Goal: Task Accomplishment & Management: Manage account settings

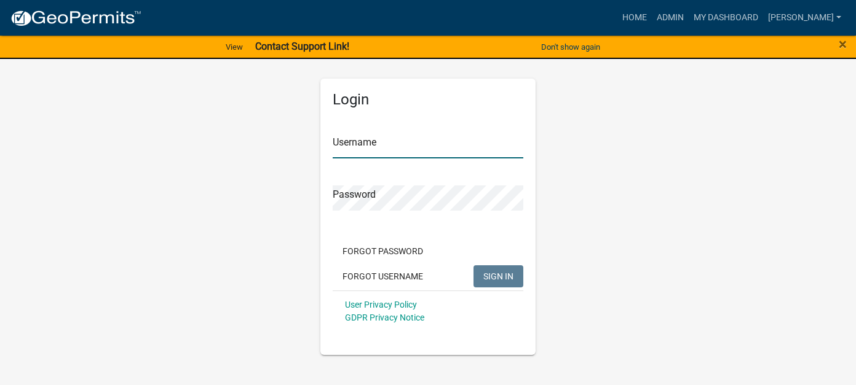
type input "[PERSON_NAME]"
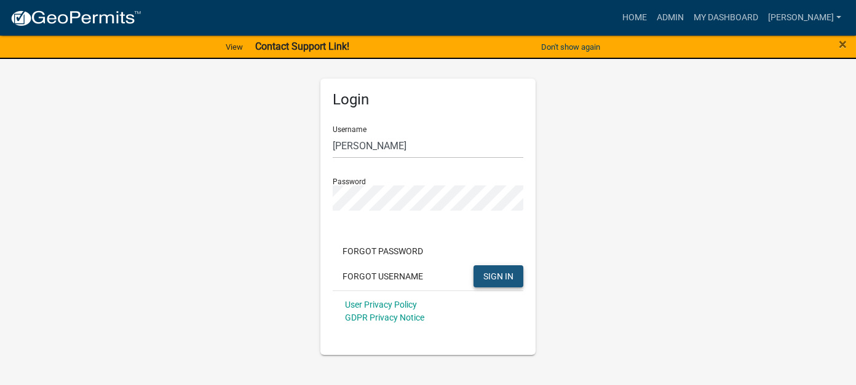
click at [495, 271] on span "SIGN IN" at bounding box center [498, 276] width 30 height 10
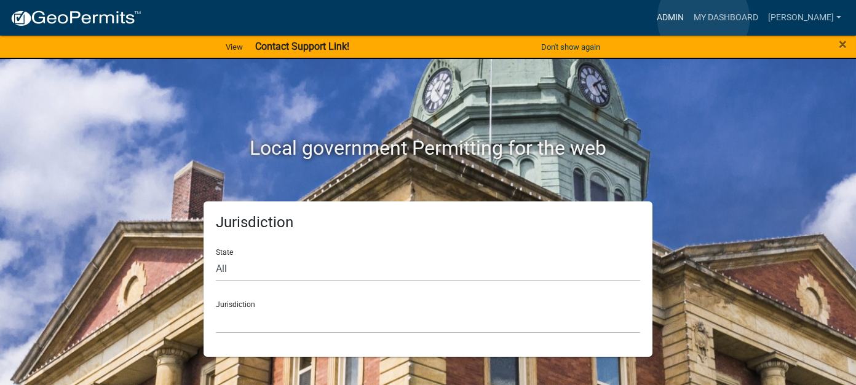
click at [688, 18] on link "Admin" at bounding box center [669, 17] width 37 height 23
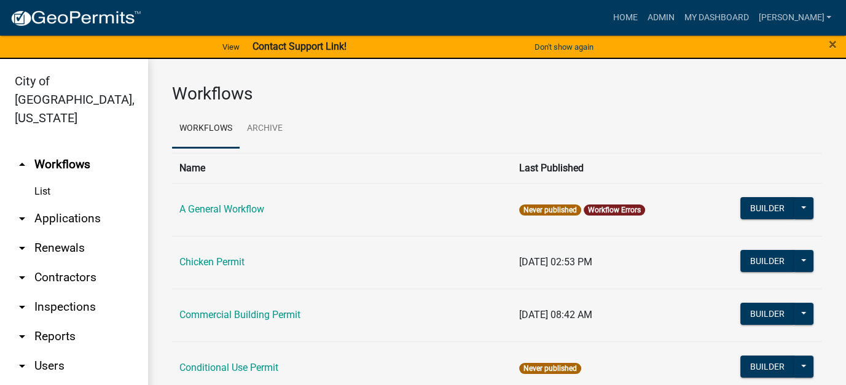
drag, startPoint x: 73, startPoint y: 202, endPoint x: 73, endPoint y: 221, distance: 19.1
click at [73, 204] on link "arrow_drop_down Applications" at bounding box center [74, 219] width 148 height 30
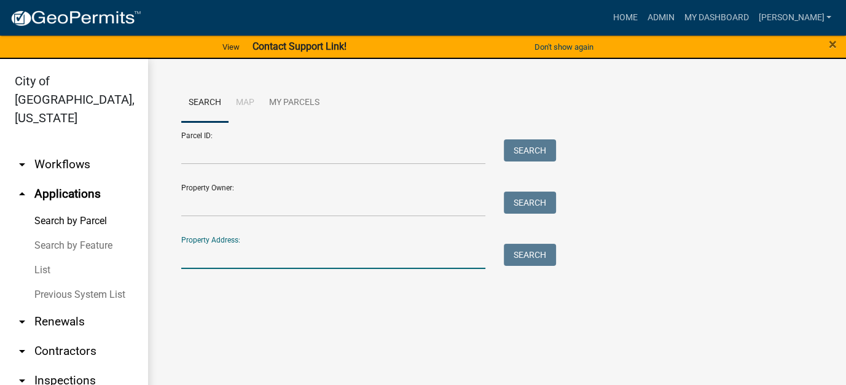
click at [264, 253] on input "Property Address:" at bounding box center [333, 256] width 304 height 25
click at [48, 258] on link "List" at bounding box center [74, 270] width 148 height 25
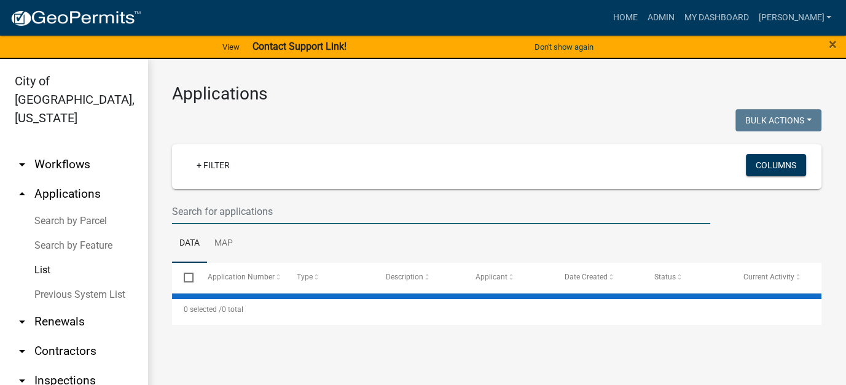
click at [228, 213] on input "text" at bounding box center [441, 211] width 538 height 25
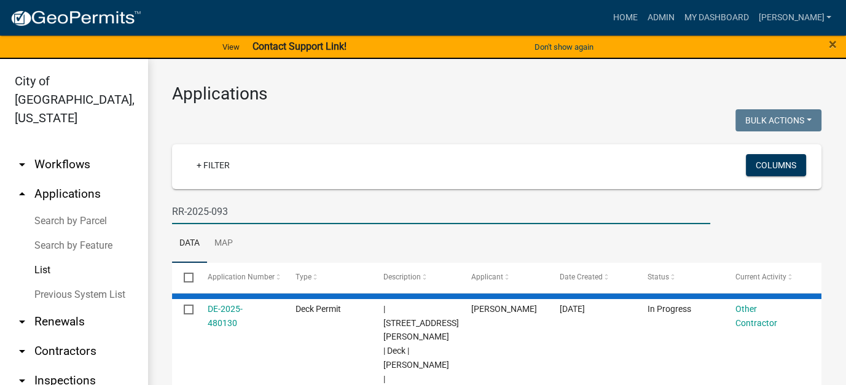
type input "RR-2025-093"
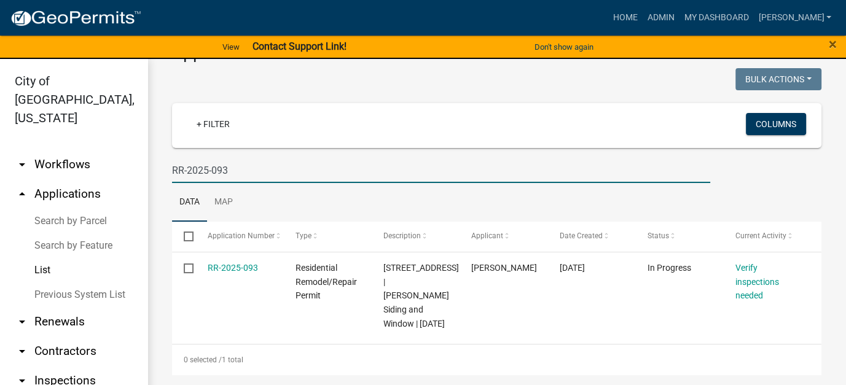
scroll to position [14, 0]
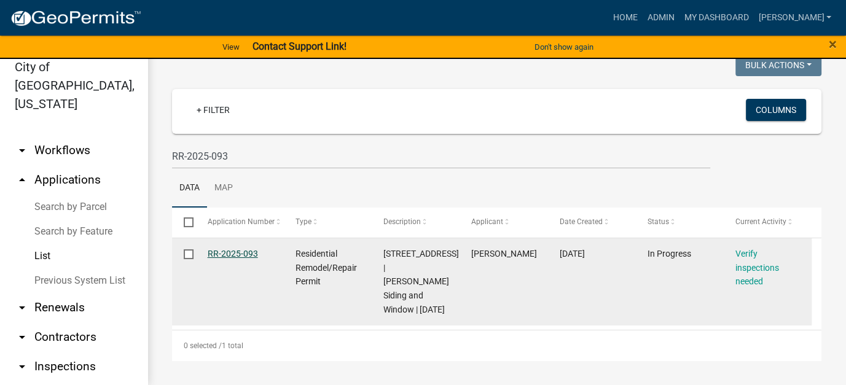
click at [219, 249] on link "RR-2025-093" at bounding box center [233, 254] width 50 height 10
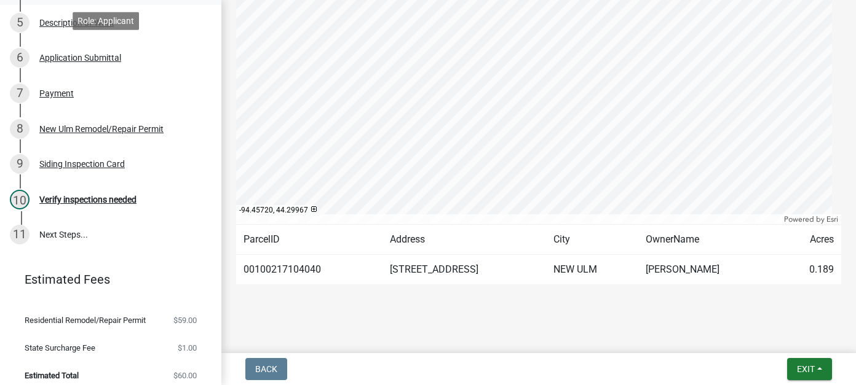
scroll to position [317, 0]
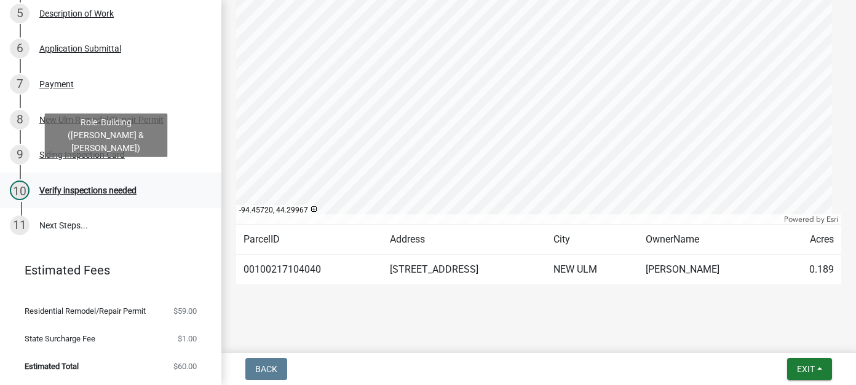
click at [74, 181] on div "10 Verify inspections needed" at bounding box center [106, 191] width 192 height 20
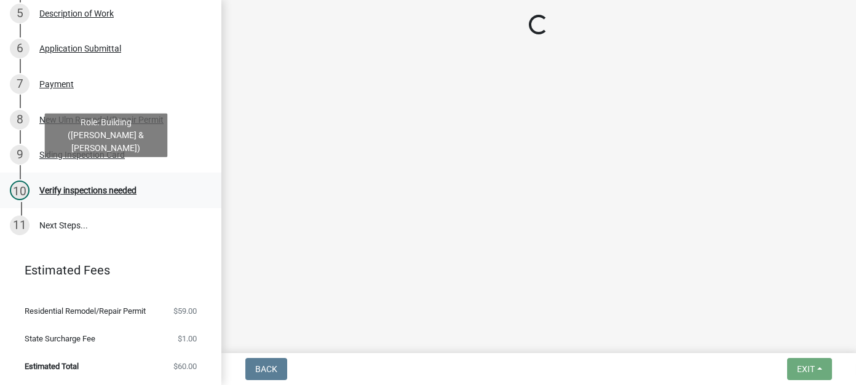
scroll to position [0, 0]
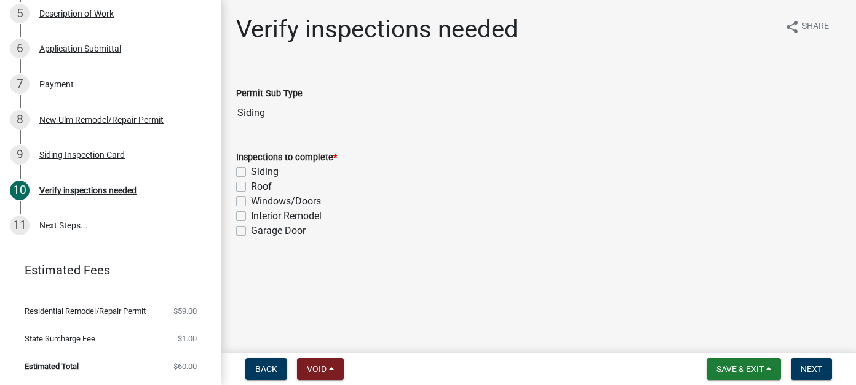
click at [251, 171] on label "Siding" at bounding box center [265, 172] width 28 height 15
click at [251, 171] on input "Siding" at bounding box center [255, 169] width 8 height 8
checkbox input "true"
checkbox input "false"
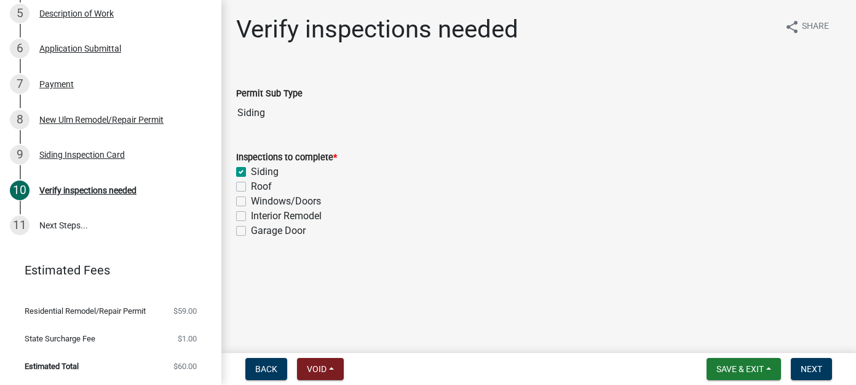
checkbox input "false"
click at [803, 371] on span "Next" at bounding box center [811, 369] width 22 height 10
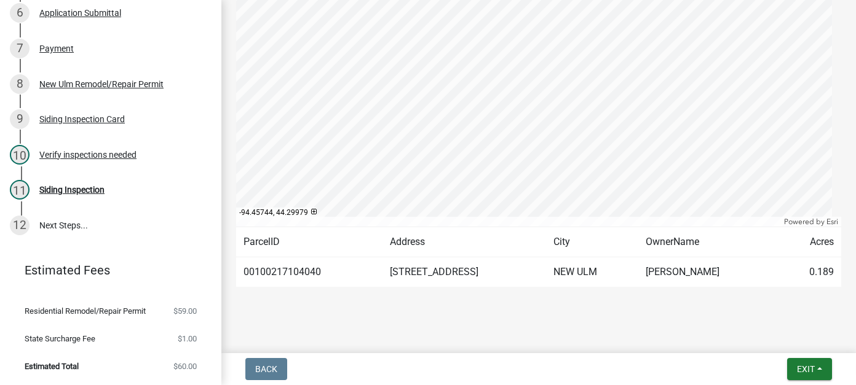
scroll to position [315, 0]
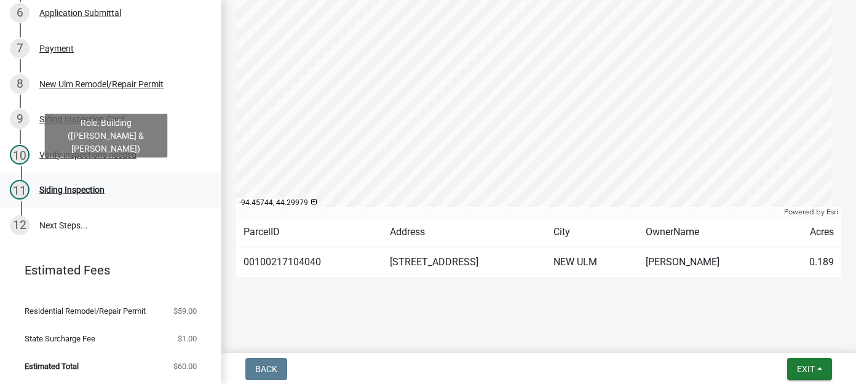
click at [111, 184] on div "11 Siding Inspection" at bounding box center [106, 190] width 192 height 20
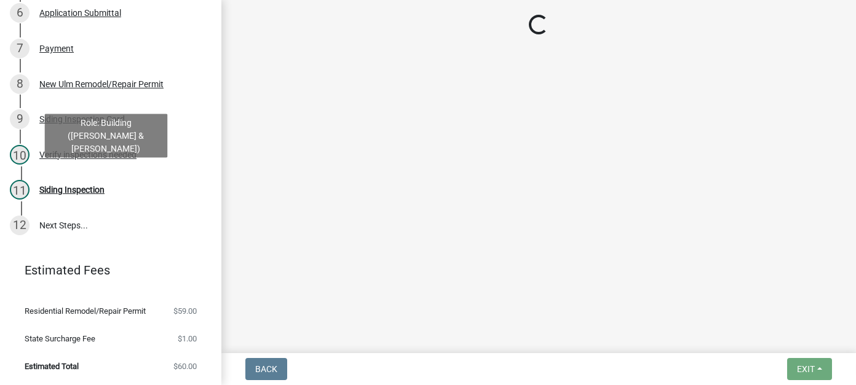
scroll to position [0, 0]
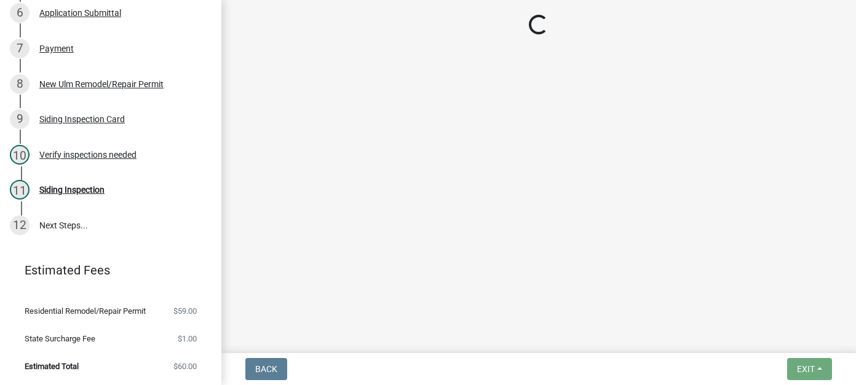
select select "805d55ac-e238-4e04-8f8e-acc067f36c3e"
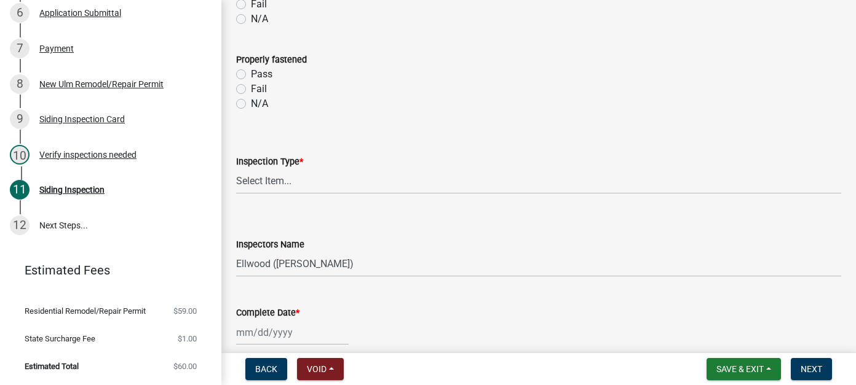
scroll to position [553, 0]
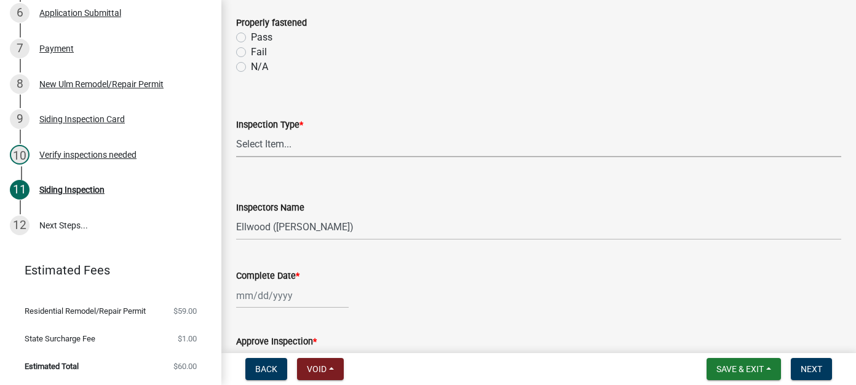
click at [277, 145] on select "Select Item... Final Inspection" at bounding box center [538, 144] width 605 height 25
click at [236, 132] on select "Select Item... Final Inspection" at bounding box center [538, 144] width 605 height 25
select select "2288d11e-aa68-465b-8a39-2928daf2de5b"
click at [269, 233] on select "Select Item... Ellwood (Ellwood Zabel) mikep@newulmmn.gov (Mike Pautzke)" at bounding box center [538, 227] width 605 height 25
select select "cd72df13-1819-4c17-818e-bd68a66556fb"
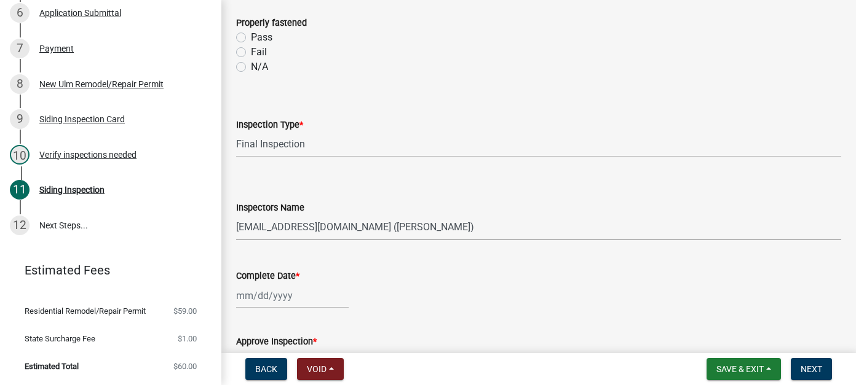
click at [236, 215] on select "Select Item... Ellwood (Ellwood Zabel) mikep@newulmmn.gov (Mike Pautzke)" at bounding box center [538, 227] width 605 height 25
click at [246, 297] on div at bounding box center [292, 295] width 112 height 25
select select "9"
select select "2025"
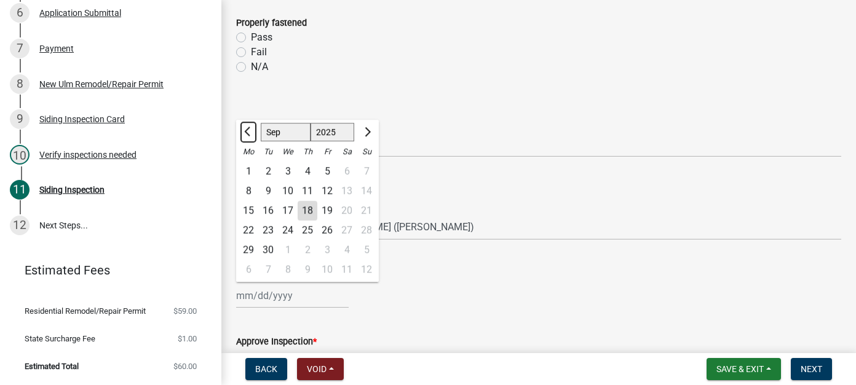
click at [250, 126] on button "Previous month" at bounding box center [248, 132] width 15 height 20
click at [246, 134] on button "Previous month" at bounding box center [248, 132] width 15 height 20
select select "7"
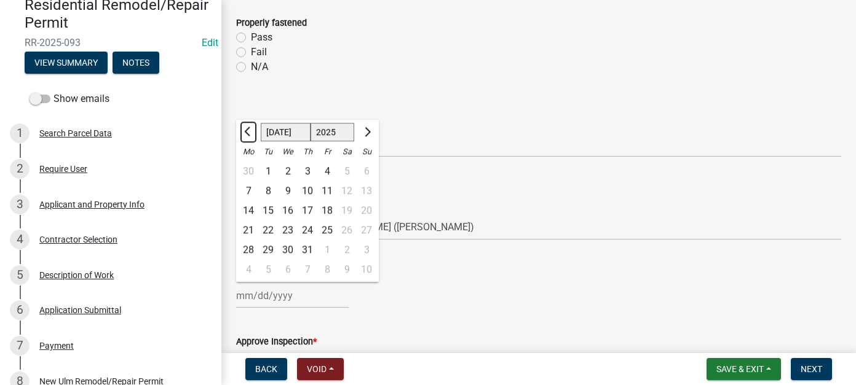
scroll to position [45, 0]
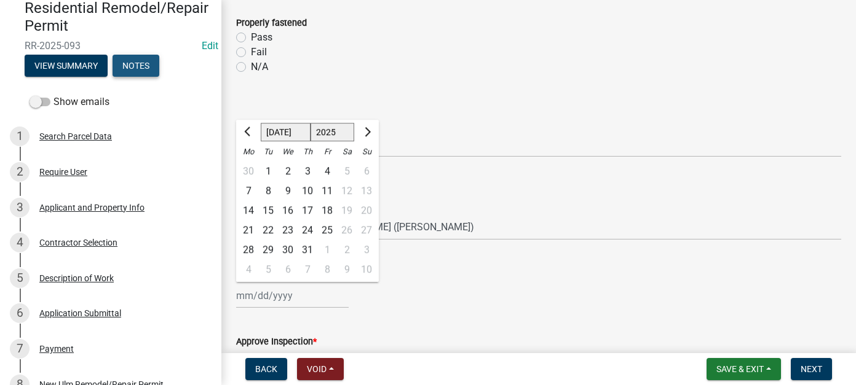
click at [136, 68] on button "Notes" at bounding box center [135, 66] width 47 height 22
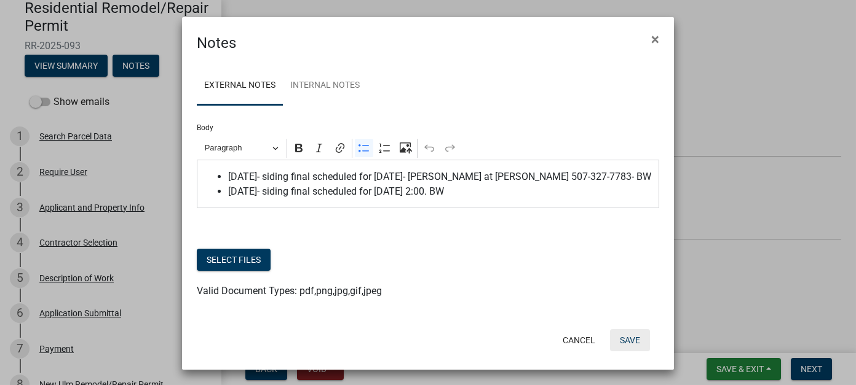
click at [621, 339] on button "Save" at bounding box center [630, 340] width 40 height 22
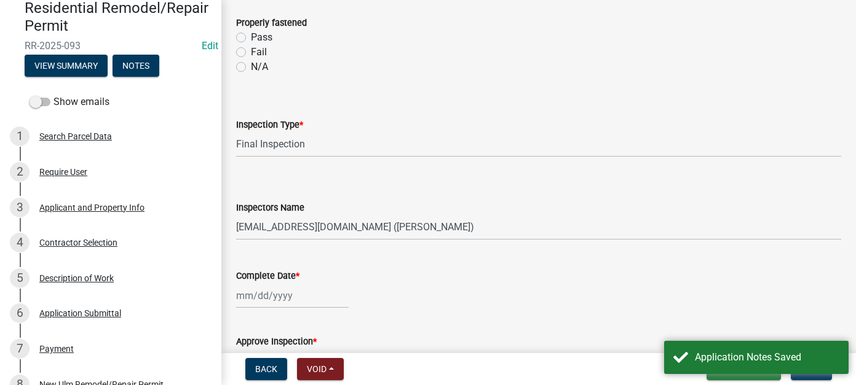
select select "9"
select select "2025"
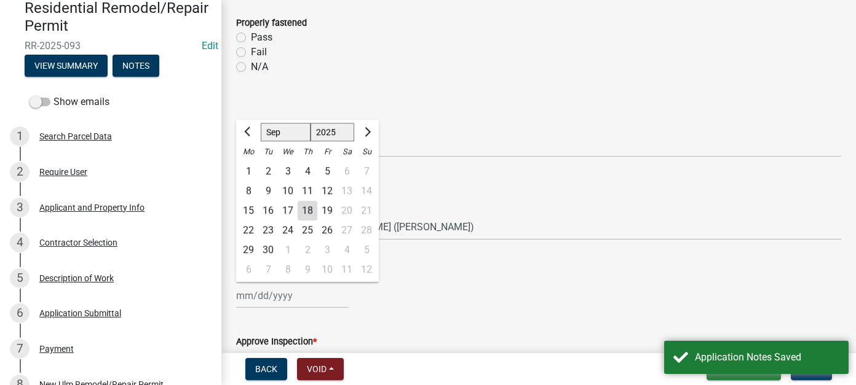
click at [241, 297] on div "Jan Feb Mar Apr May Jun Jul Aug Sep Oct Nov Dec 1525 1526 1527 1528 1529 1530 1…" at bounding box center [292, 295] width 112 height 25
click at [242, 131] on button "Previous month" at bounding box center [248, 132] width 15 height 20
select select "7"
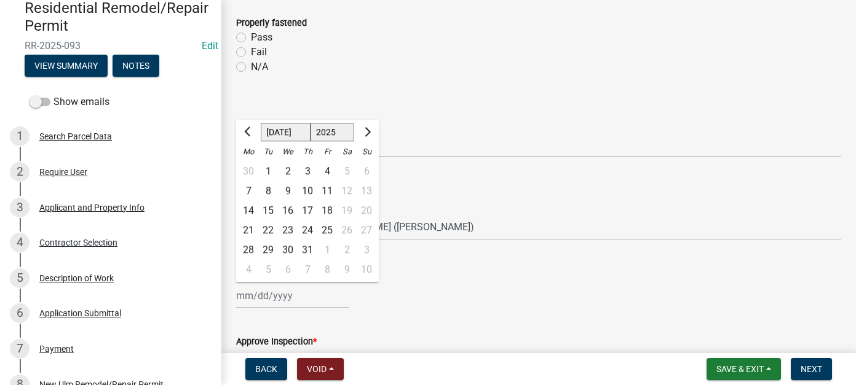
click at [269, 209] on div "15" at bounding box center [268, 211] width 20 height 20
type input "07/15/2025"
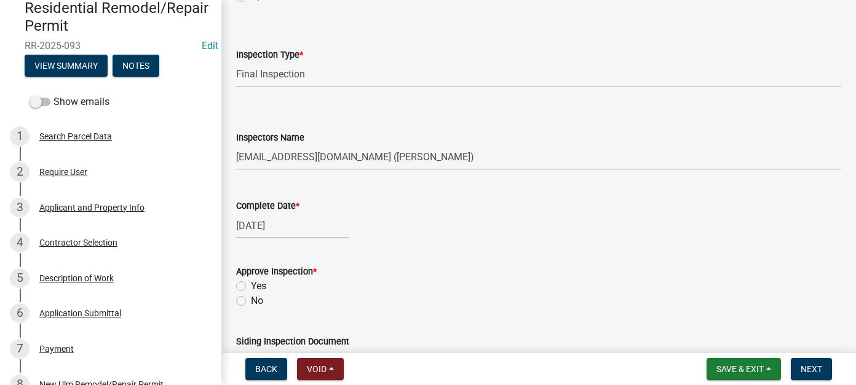
scroll to position [676, 0]
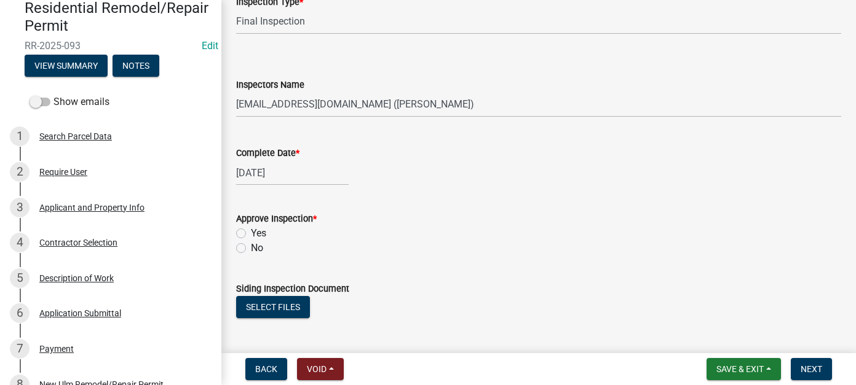
click at [251, 232] on label "Yes" at bounding box center [258, 233] width 15 height 15
click at [251, 232] on input "Yes" at bounding box center [255, 230] width 8 height 8
radio input "true"
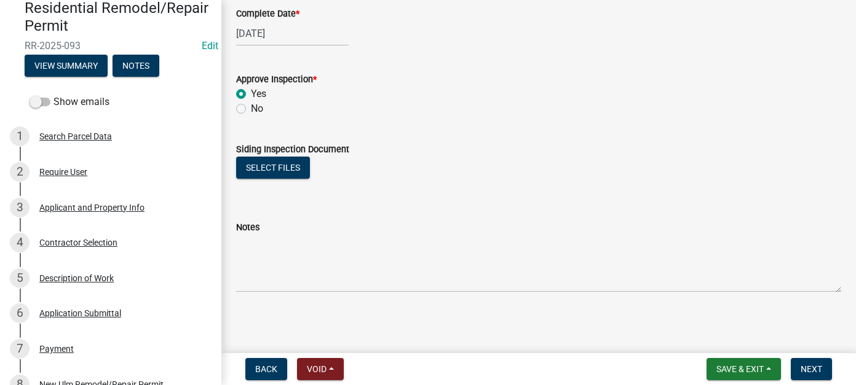
scroll to position [816, 0]
click at [812, 366] on span "Next" at bounding box center [811, 369] width 22 height 10
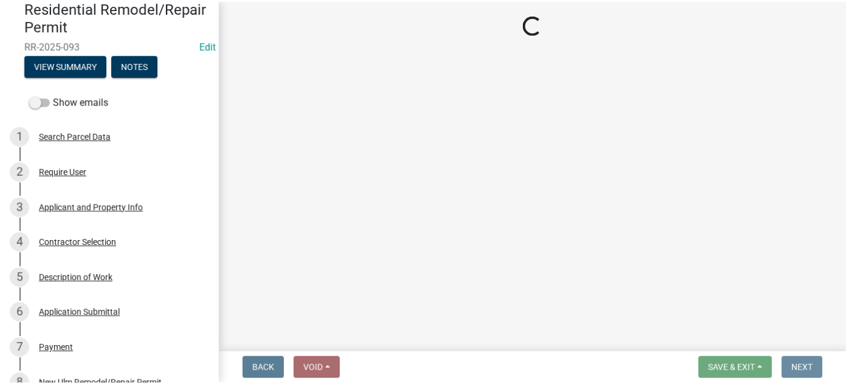
scroll to position [0, 0]
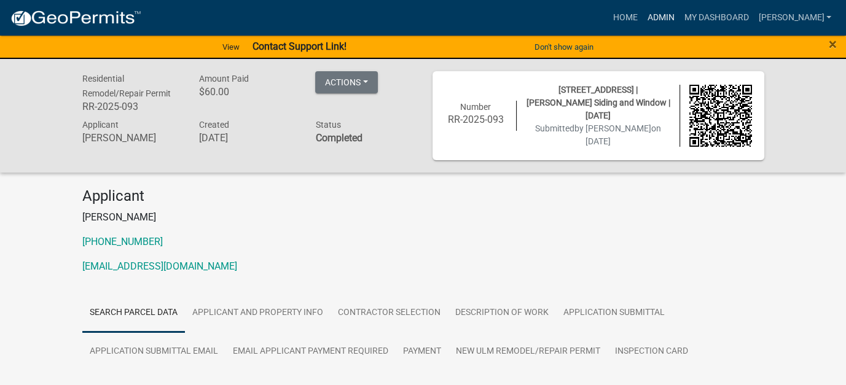
click at [679, 13] on link "Admin" at bounding box center [660, 17] width 37 height 23
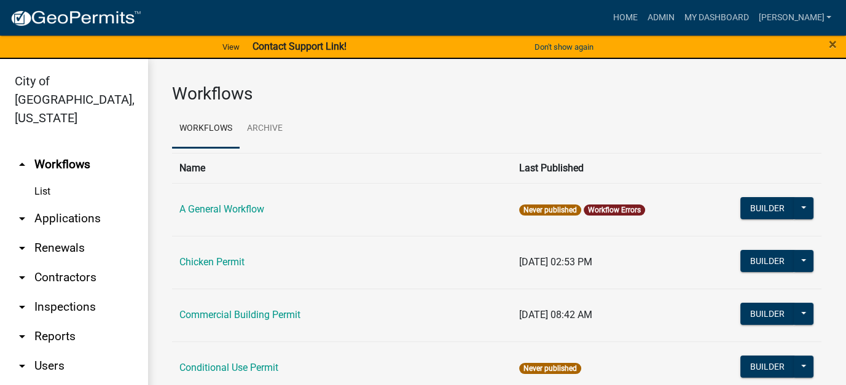
click at [61, 323] on link "arrow_drop_down Reports" at bounding box center [74, 337] width 148 height 30
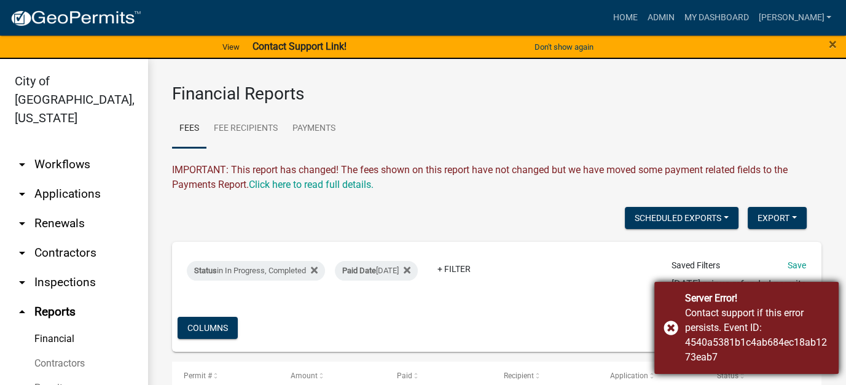
click at [667, 327] on div "Server Error! Contact support if this error persists. Event ID: 4540a5381b1c4ab…" at bounding box center [747, 328] width 184 height 92
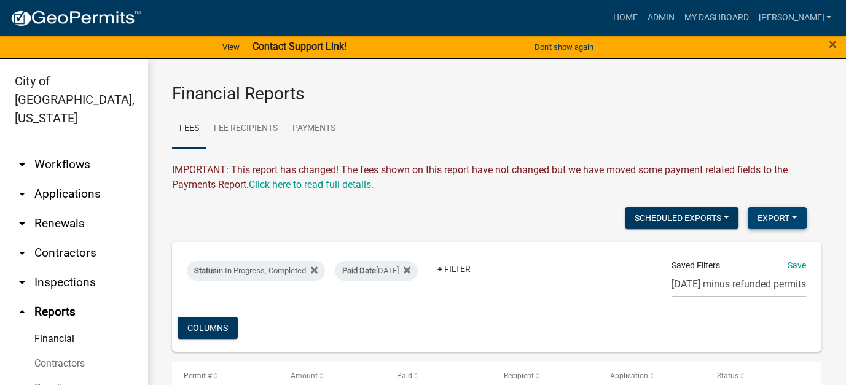
click at [765, 216] on button "Export" at bounding box center [777, 218] width 59 height 22
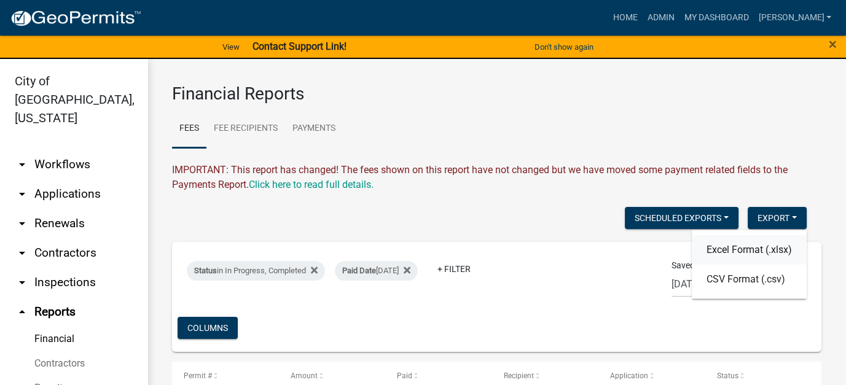
click at [713, 244] on button "Excel Format (.xlsx)" at bounding box center [749, 250] width 115 height 30
click at [51, 150] on link "arrow_drop_down Workflows" at bounding box center [74, 165] width 148 height 30
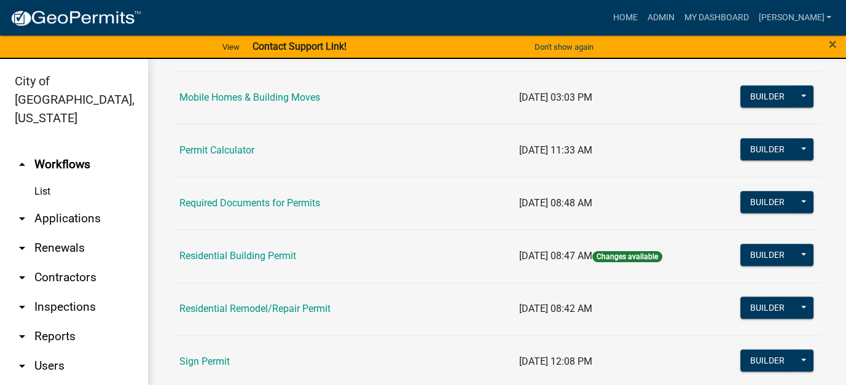
scroll to position [1045, 0]
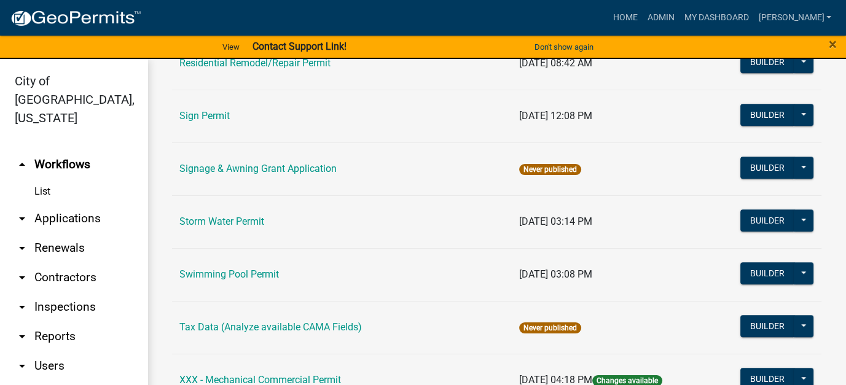
click at [204, 105] on td "Sign Permit" at bounding box center [342, 116] width 340 height 53
click at [205, 110] on link "Sign Permit" at bounding box center [204, 116] width 50 height 12
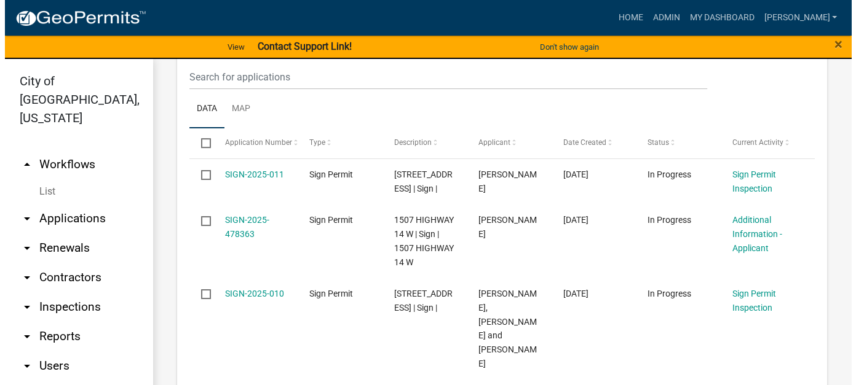
scroll to position [676, 0]
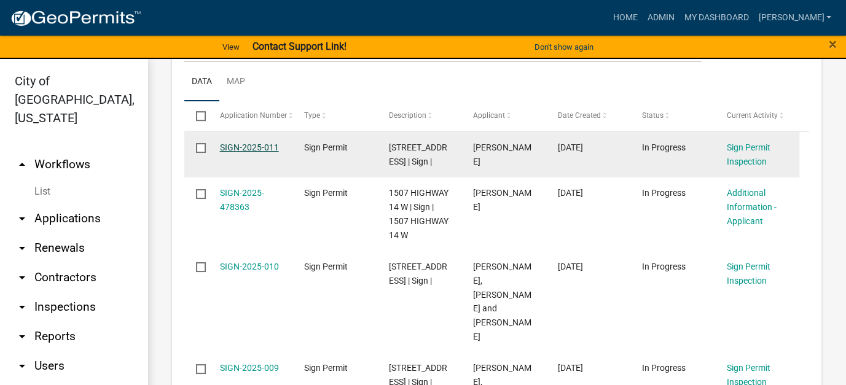
click at [243, 147] on link "SIGN-2025-011" at bounding box center [249, 148] width 59 height 10
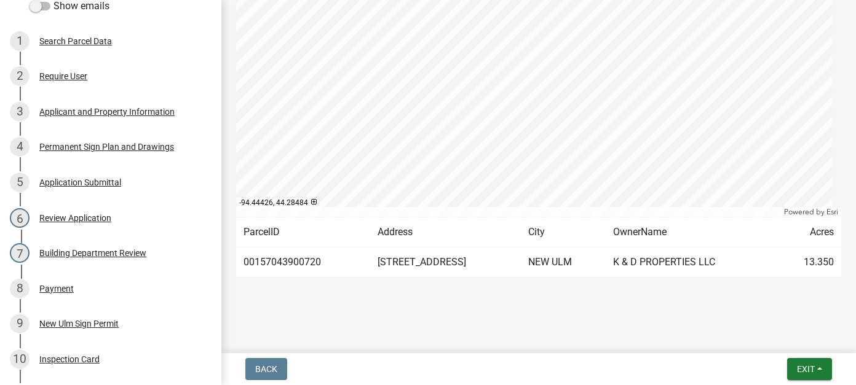
scroll to position [253, 0]
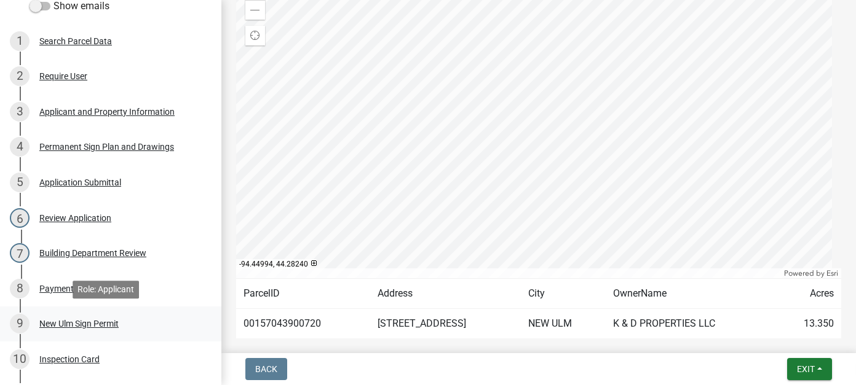
click at [60, 324] on div "New Ulm Sign Permit" at bounding box center [78, 324] width 79 height 9
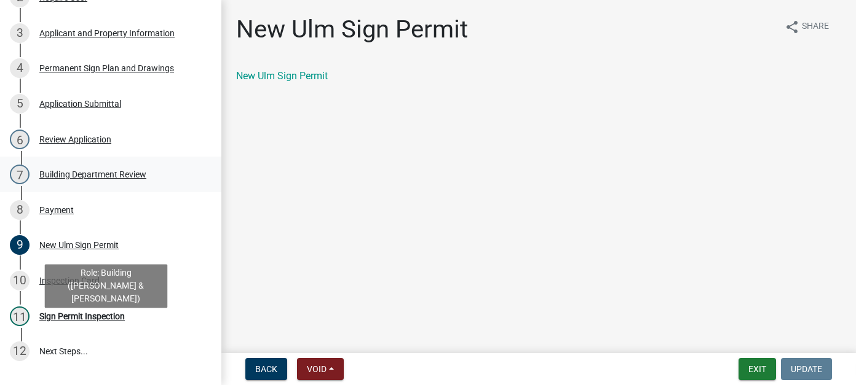
scroll to position [184, 0]
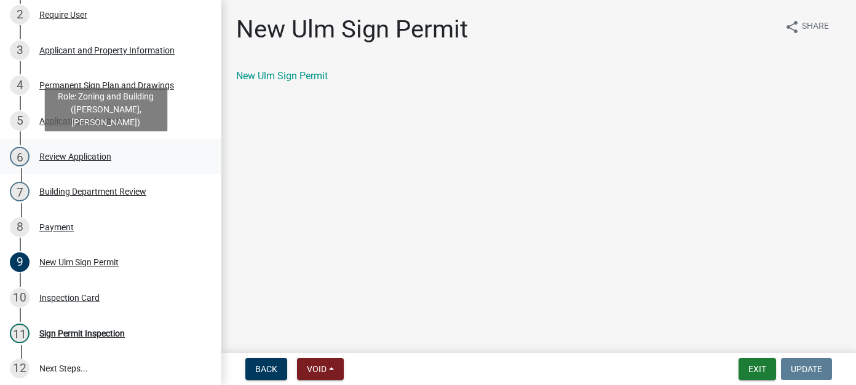
click at [67, 158] on div "Review Application" at bounding box center [75, 156] width 72 height 9
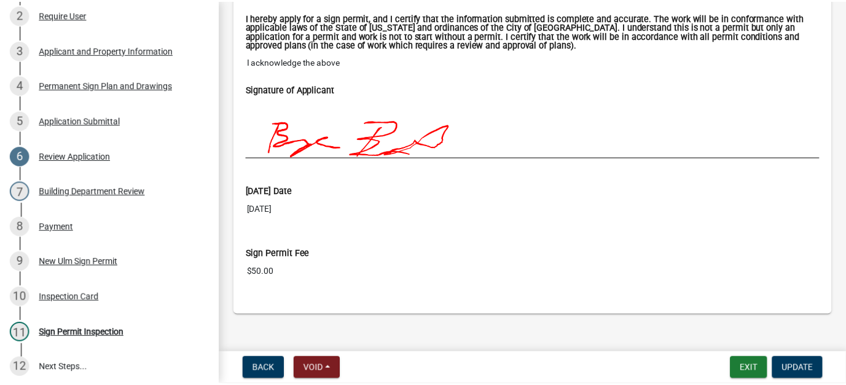
scroll to position [3146, 0]
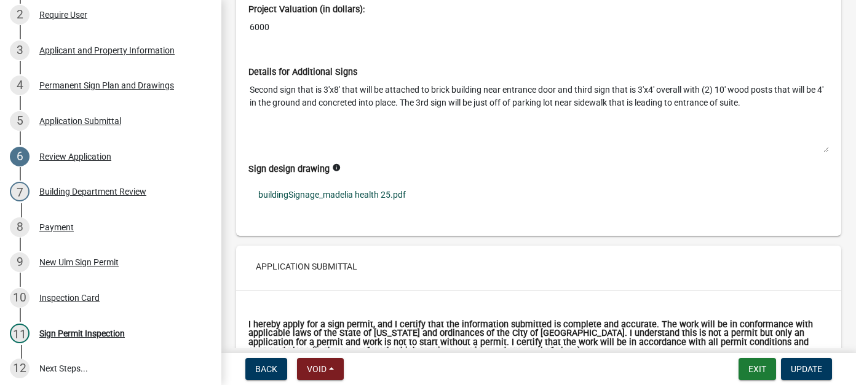
click at [356, 181] on link "buildingSignage_madelia health 25.pdf" at bounding box center [538, 195] width 580 height 28
click at [758, 372] on button "Exit" at bounding box center [756, 369] width 37 height 22
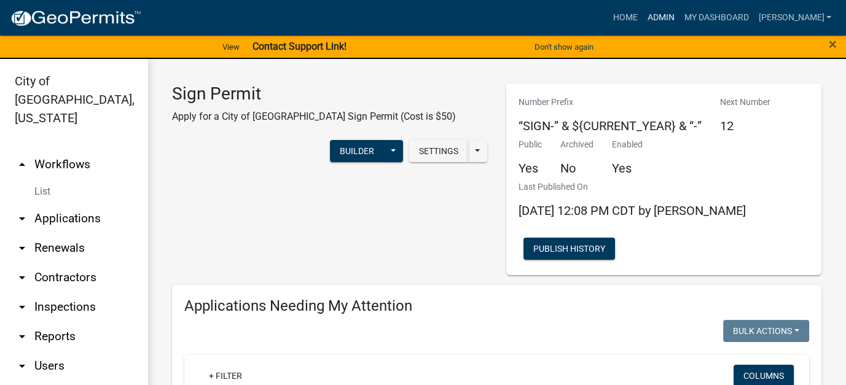
click at [679, 18] on link "Admin" at bounding box center [660, 17] width 37 height 23
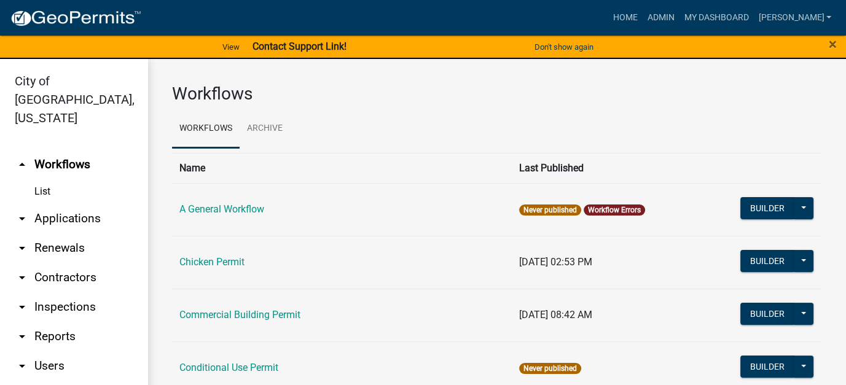
click at [76, 204] on link "arrow_drop_down Applications" at bounding box center [74, 219] width 148 height 30
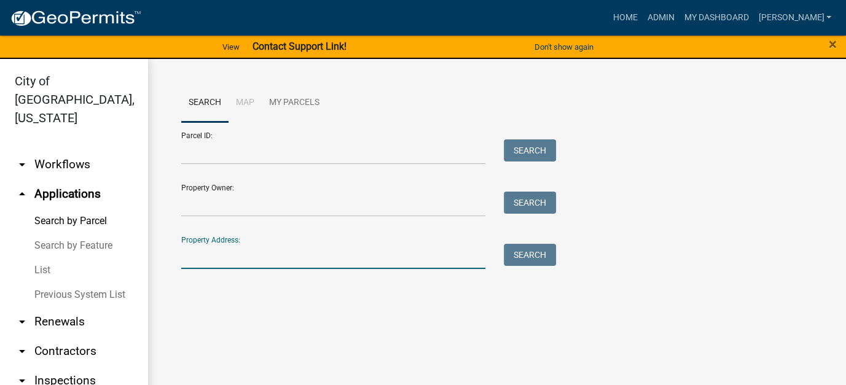
click at [237, 257] on input "Property Address:" at bounding box center [333, 256] width 304 height 25
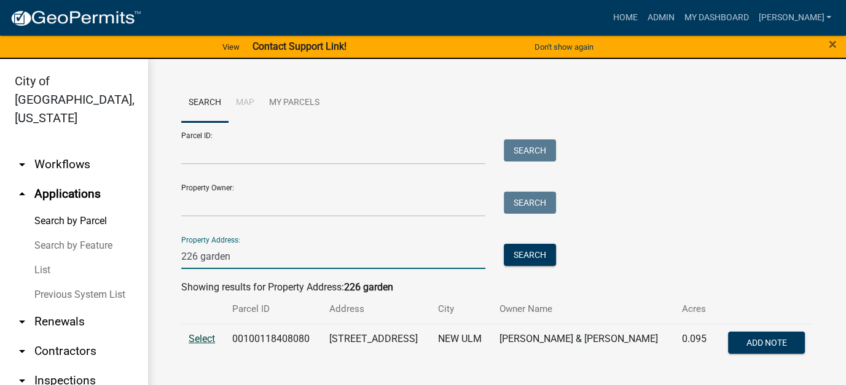
type input "226 garden"
click at [203, 333] on span "Select" at bounding box center [202, 339] width 26 height 12
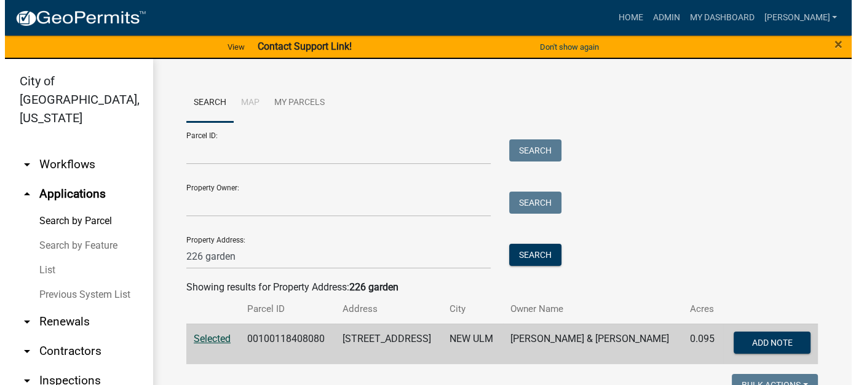
scroll to position [246, 0]
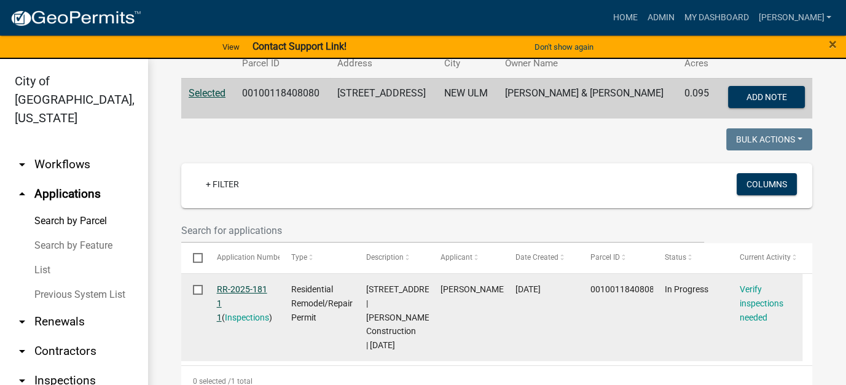
click at [236, 288] on link "RR-2025-181 1 1" at bounding box center [242, 304] width 50 height 38
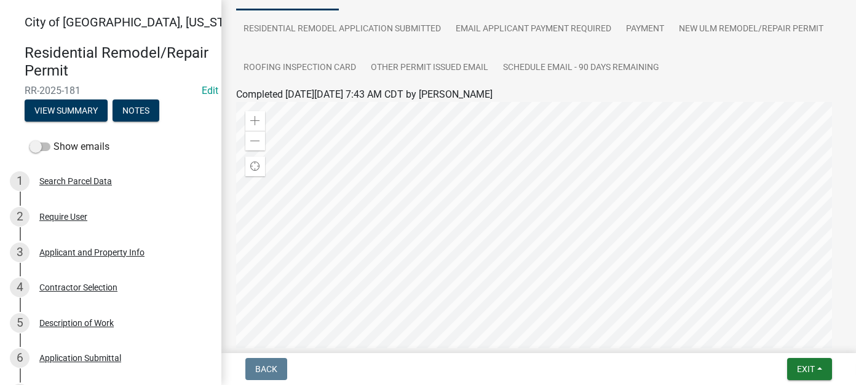
scroll to position [123, 0]
click at [145, 100] on button "Notes" at bounding box center [135, 111] width 47 height 22
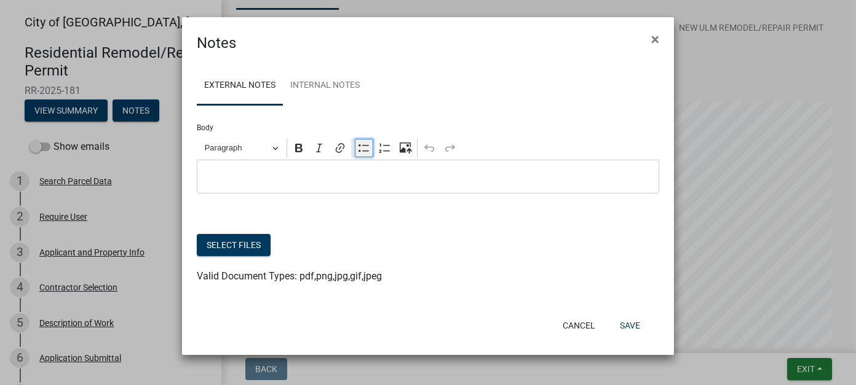
click at [359, 149] on icon "Editor toolbar" at bounding box center [364, 148] width 12 height 12
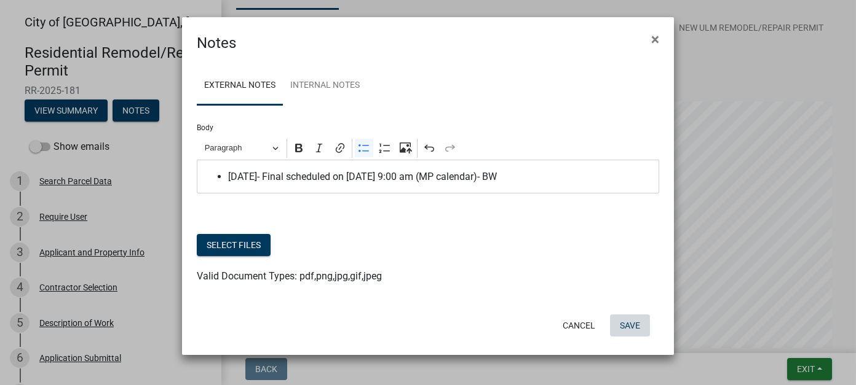
click at [643, 326] on button "Save" at bounding box center [630, 326] width 40 height 22
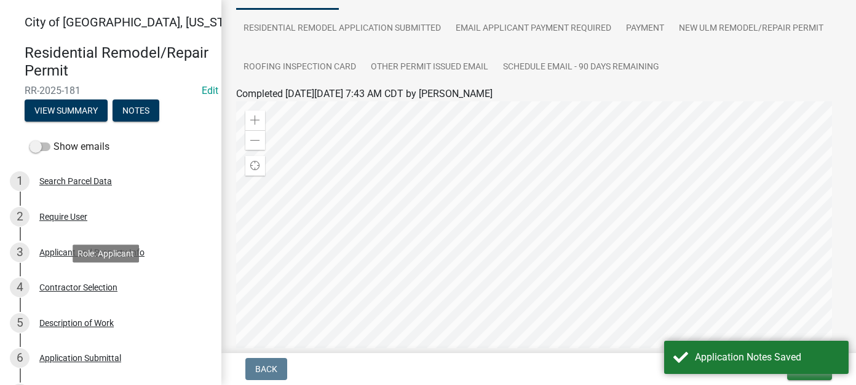
click at [84, 283] on div "Contractor Selection" at bounding box center [78, 287] width 78 height 9
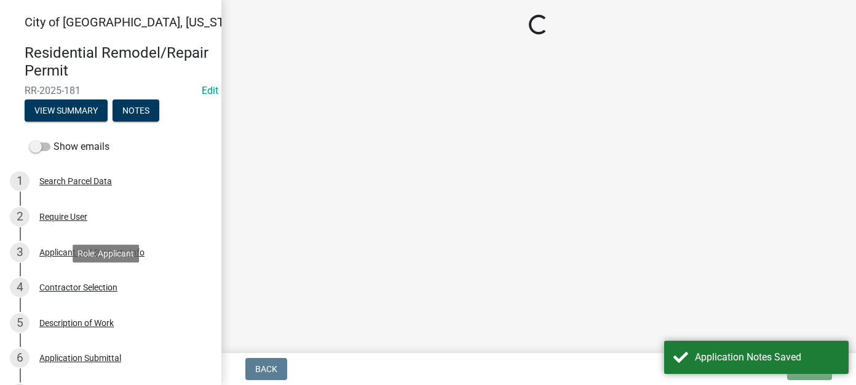
scroll to position [0, 0]
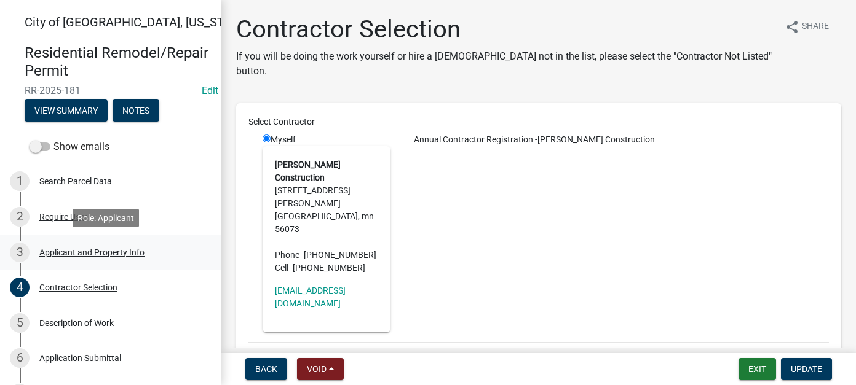
drag, startPoint x: 96, startPoint y: 264, endPoint x: 109, endPoint y: 262, distance: 13.6
click at [96, 264] on link "3 Applicant and Property Info" at bounding box center [110, 253] width 221 height 36
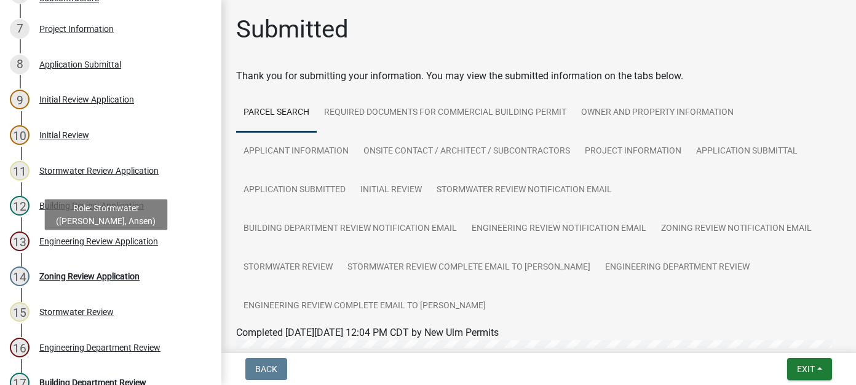
scroll to position [369, 0]
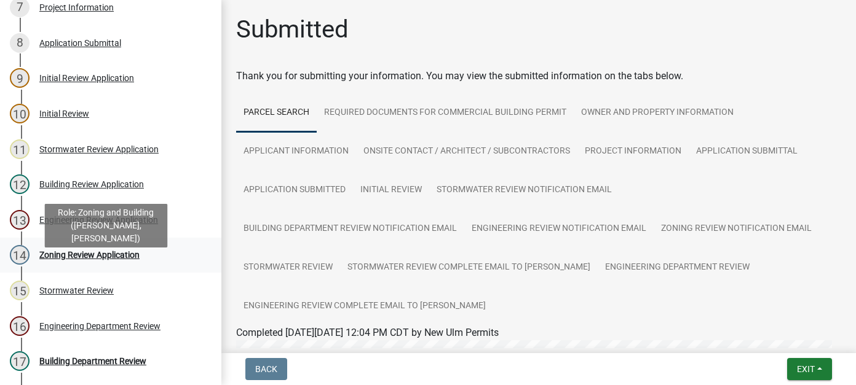
click at [100, 259] on div "Zoning Review Application" at bounding box center [89, 255] width 100 height 9
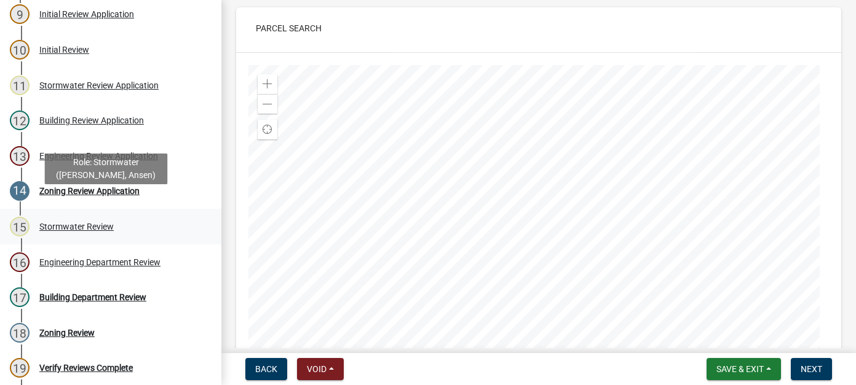
scroll to position [492, 0]
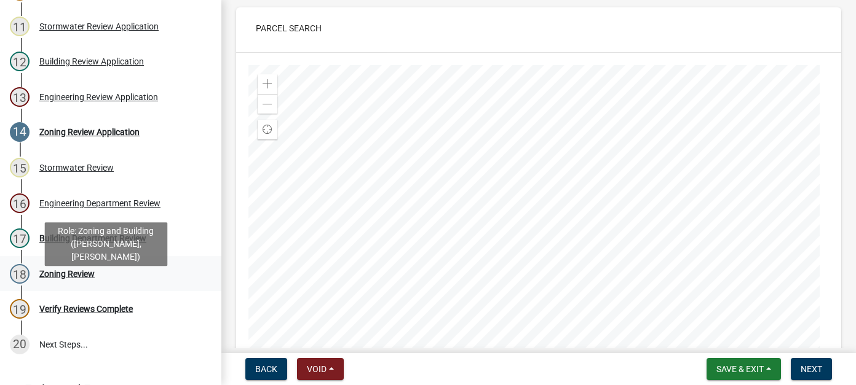
click at [84, 278] on div "Zoning Review" at bounding box center [66, 274] width 55 height 9
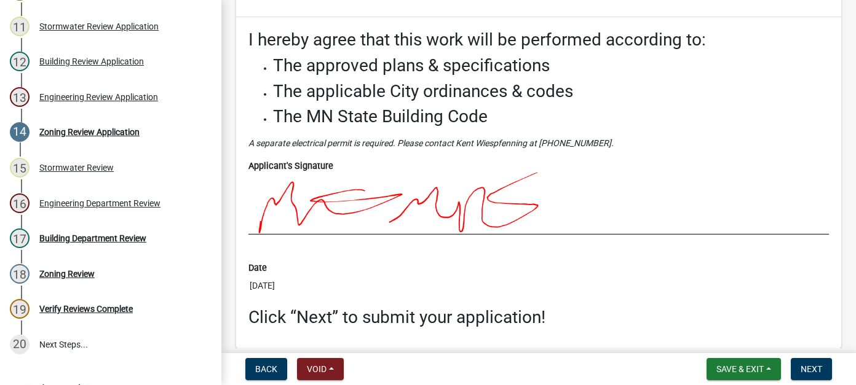
scroll to position [4660, 0]
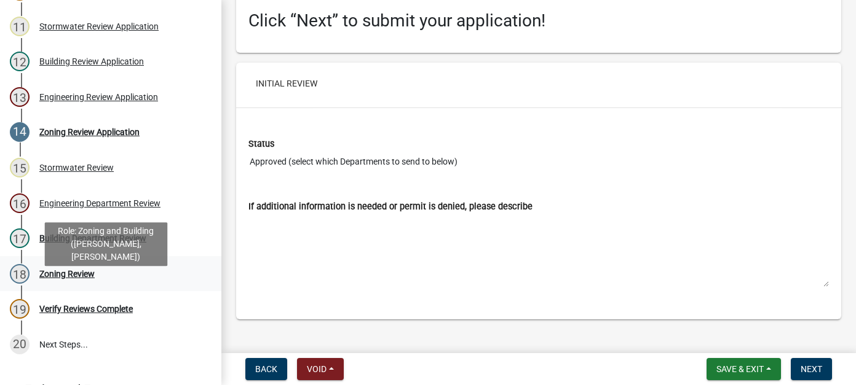
click at [73, 278] on div "Zoning Review" at bounding box center [66, 274] width 55 height 9
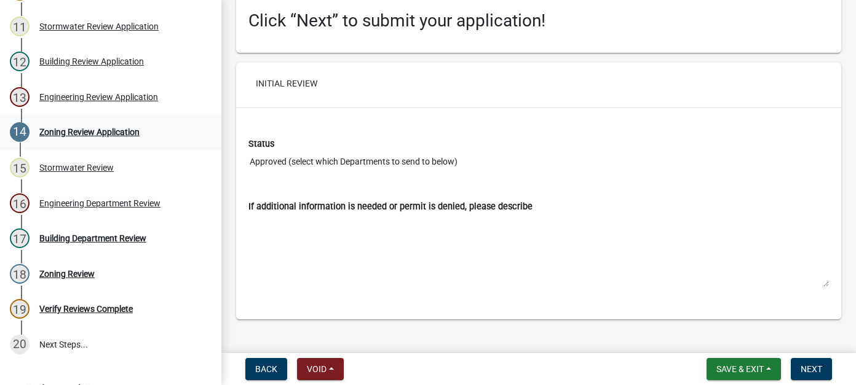
click at [68, 136] on div "Zoning Review Application" at bounding box center [89, 132] width 100 height 9
click at [816, 356] on nav "Back Void Withdraw Lock Expire Void Save & Exit Save Save & Exit Next" at bounding box center [538, 369] width 634 height 32
click at [807, 365] on span "Next" at bounding box center [811, 369] width 22 height 10
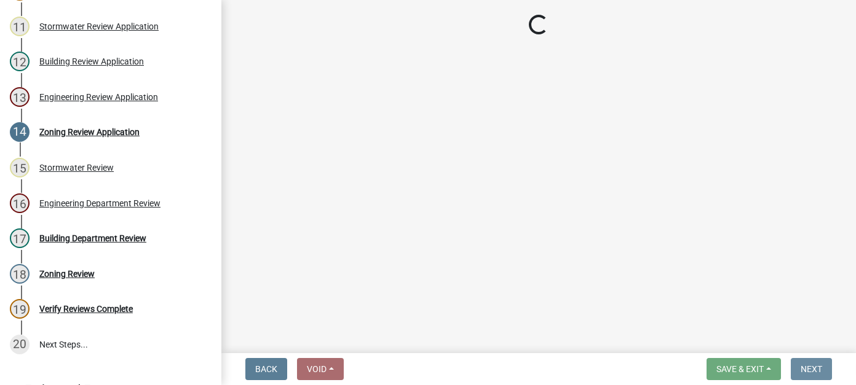
scroll to position [0, 0]
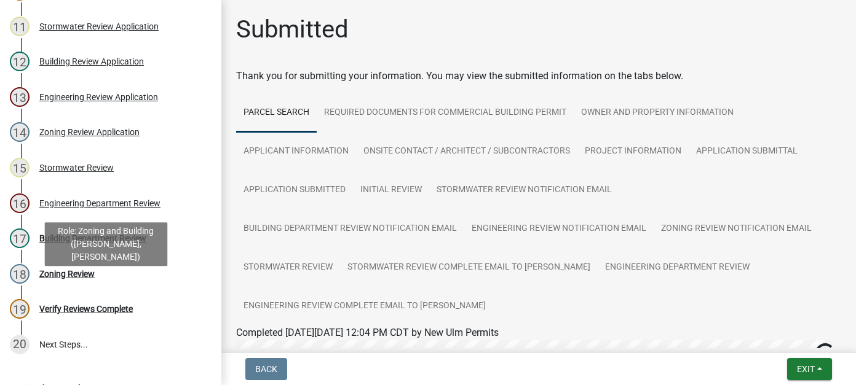
click at [80, 278] on div "Zoning Review" at bounding box center [66, 274] width 55 height 9
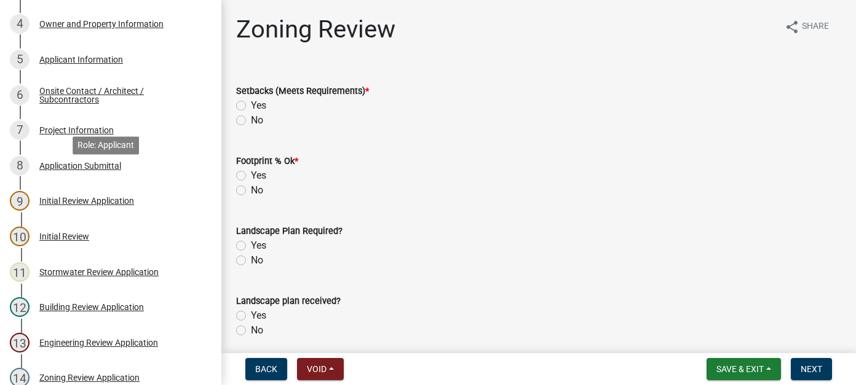
scroll to position [307, 0]
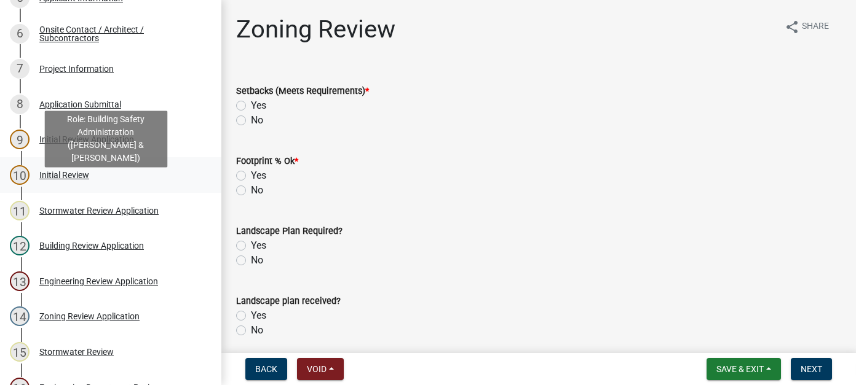
click at [76, 185] on div "10 Initial Review" at bounding box center [106, 175] width 192 height 20
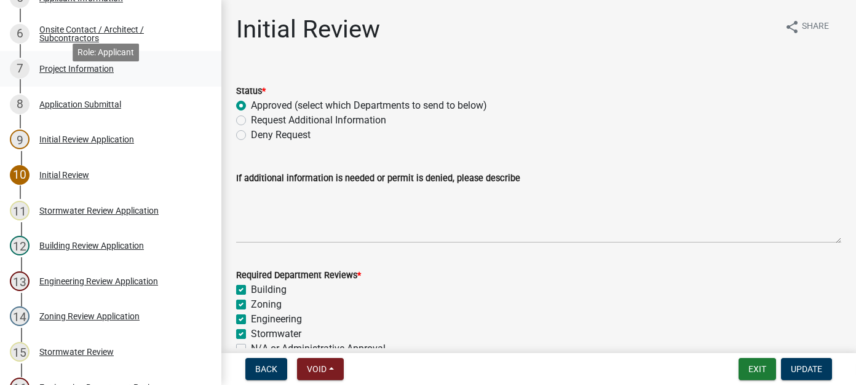
click at [81, 73] on div "Project Information" at bounding box center [76, 69] width 74 height 9
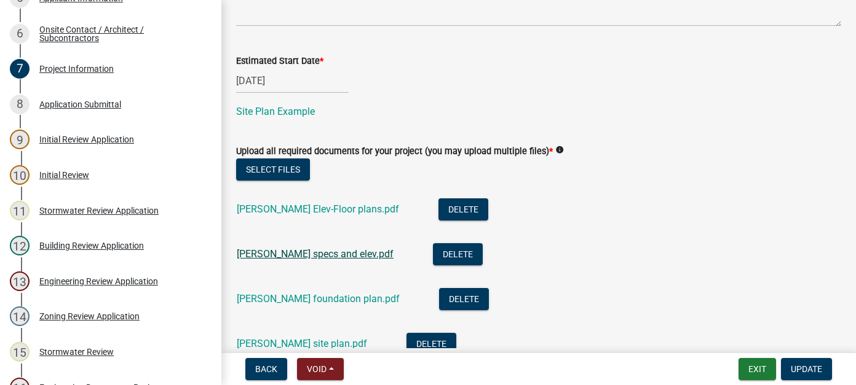
scroll to position [738, 0]
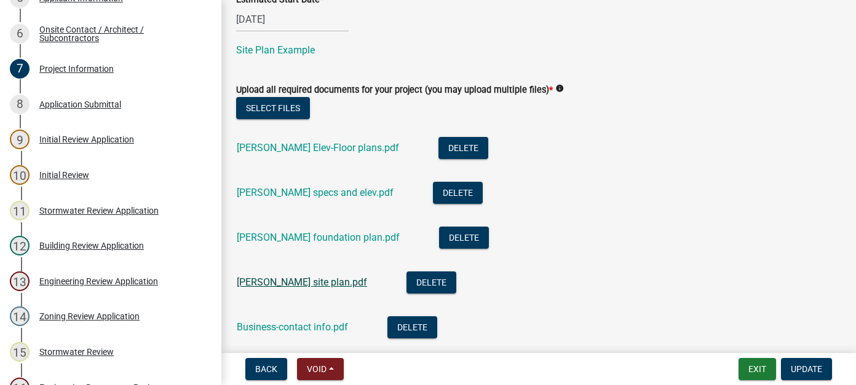
click at [364, 281] on link "McDermott-Rakowski site plan.pdf" at bounding box center [302, 283] width 130 height 12
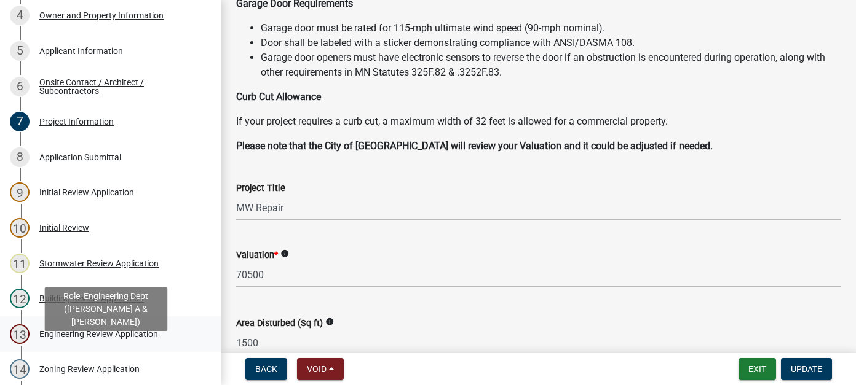
scroll to position [246, 0]
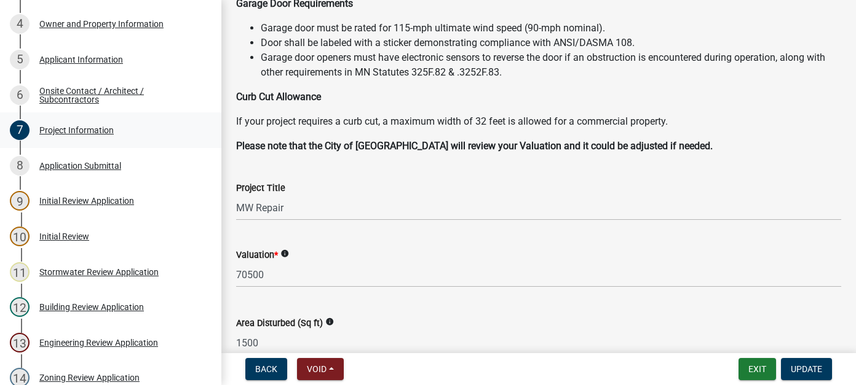
click at [89, 140] on div "7 Project Information" at bounding box center [106, 130] width 192 height 20
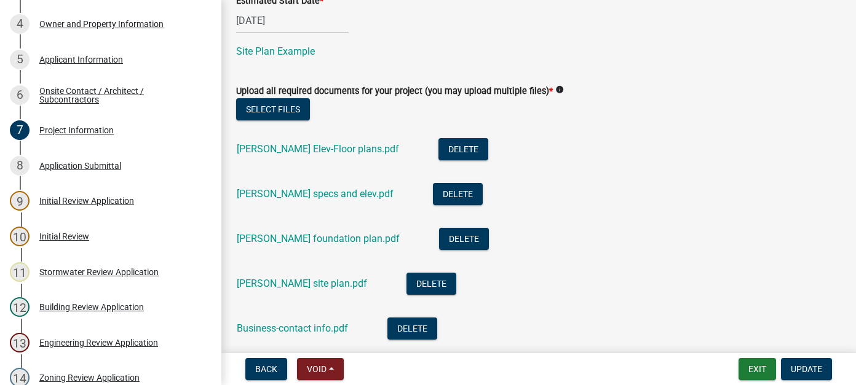
scroll to position [738, 0]
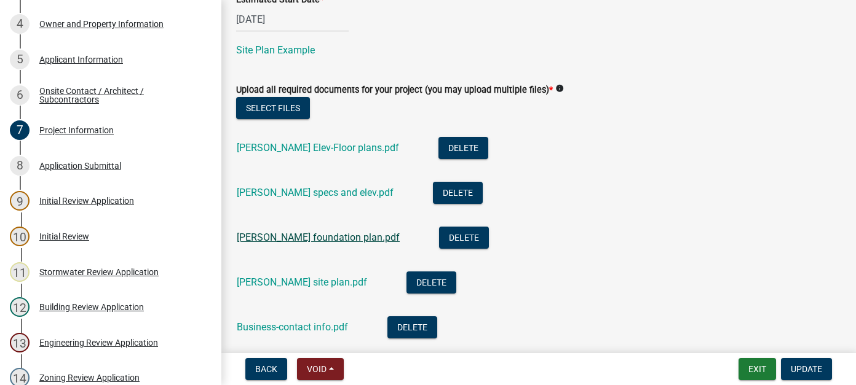
click at [334, 238] on link "McDermott-Rakowski foundation plan.pdf" at bounding box center [318, 238] width 163 height 12
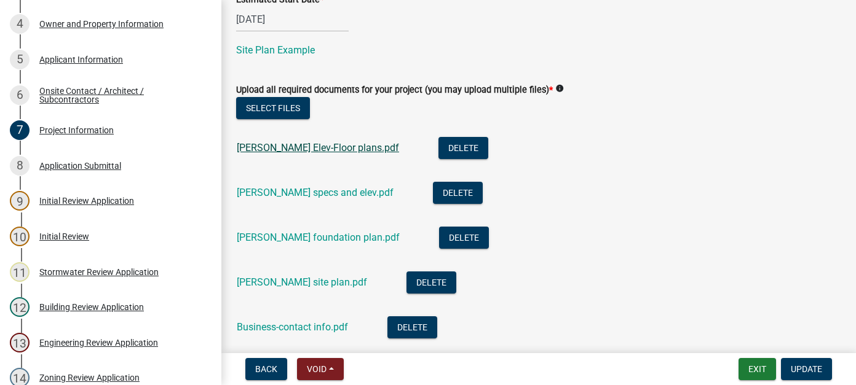
click at [339, 153] on link "McDermott-Rakowski Elev-Floor plans.pdf" at bounding box center [318, 148] width 162 height 12
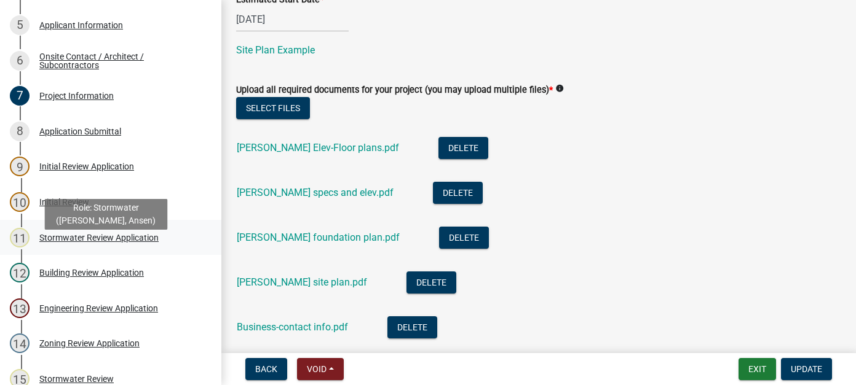
scroll to position [307, 0]
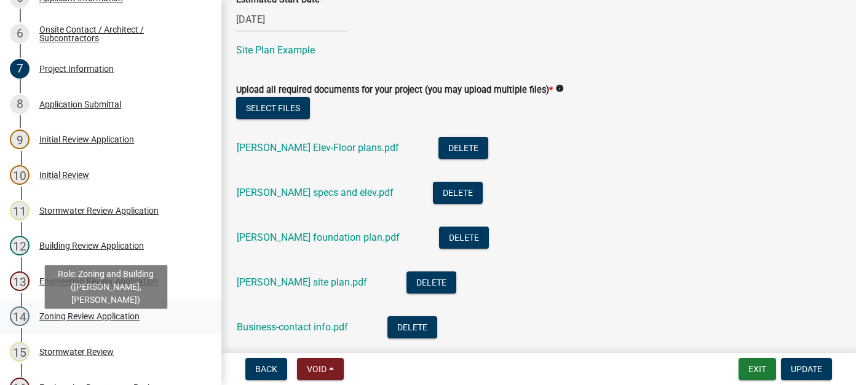
click at [108, 321] on div "Zoning Review Application" at bounding box center [89, 316] width 100 height 9
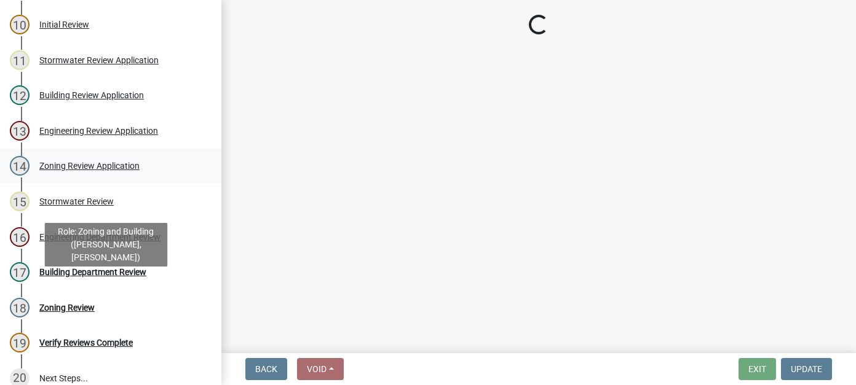
scroll to position [492, 0]
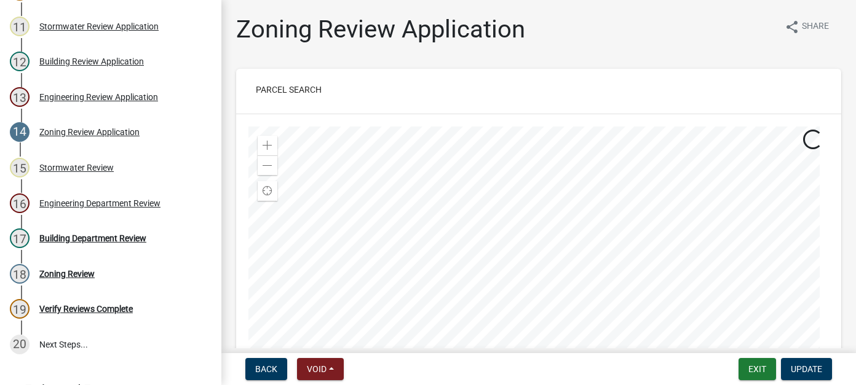
click at [74, 278] on div "Zoning Review" at bounding box center [66, 274] width 55 height 9
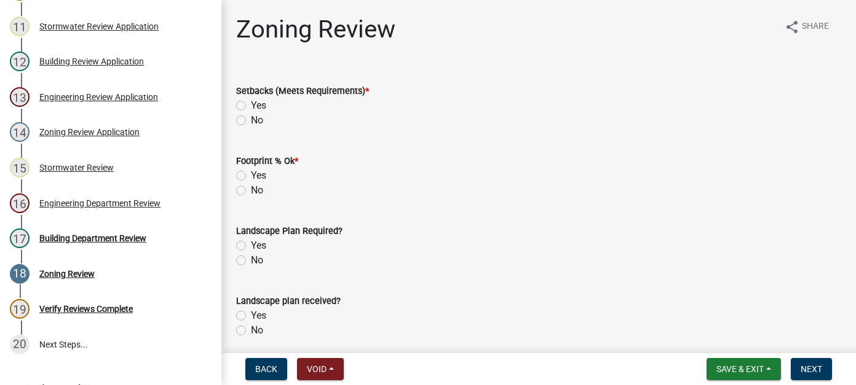
click at [251, 171] on label "Yes" at bounding box center [258, 175] width 15 height 15
click at [251, 171] on input "Yes" at bounding box center [255, 172] width 8 height 8
radio input "true"
click at [251, 105] on label "Yes" at bounding box center [258, 105] width 15 height 15
click at [251, 105] on input "Yes" at bounding box center [255, 102] width 8 height 8
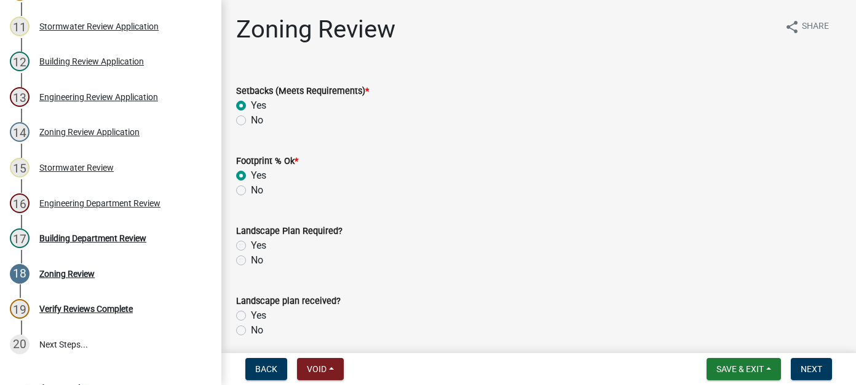
radio input "true"
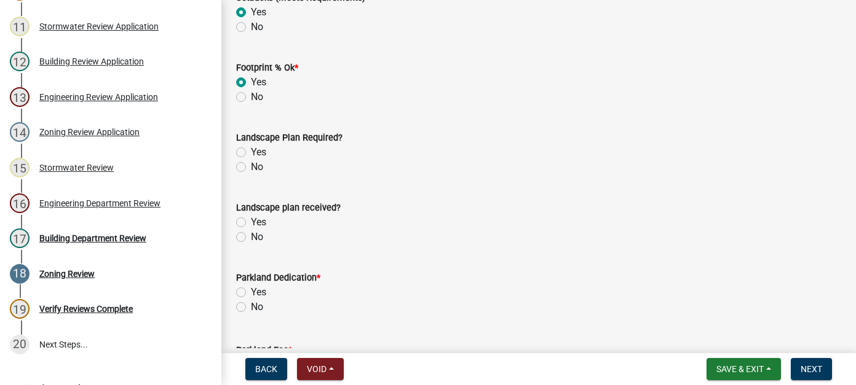
scroll to position [123, 0]
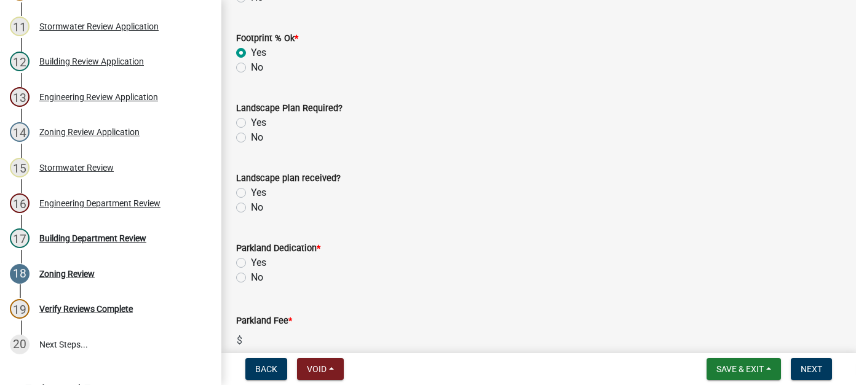
click at [251, 261] on label "Yes" at bounding box center [258, 263] width 15 height 15
click at [251, 261] on input "Yes" at bounding box center [255, 260] width 8 height 8
radio input "true"
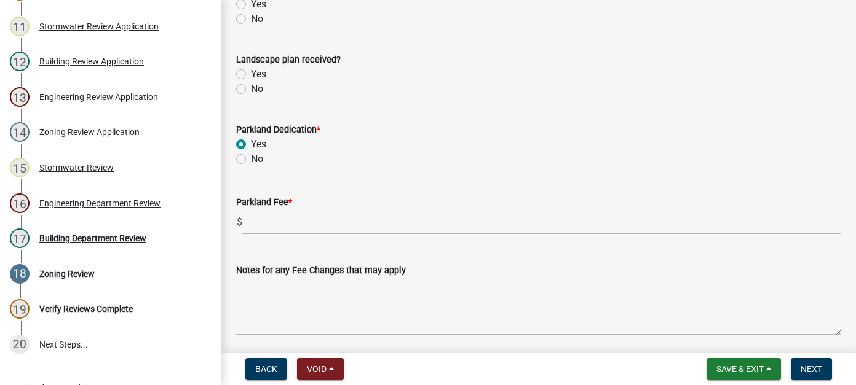
scroll to position [246, 0]
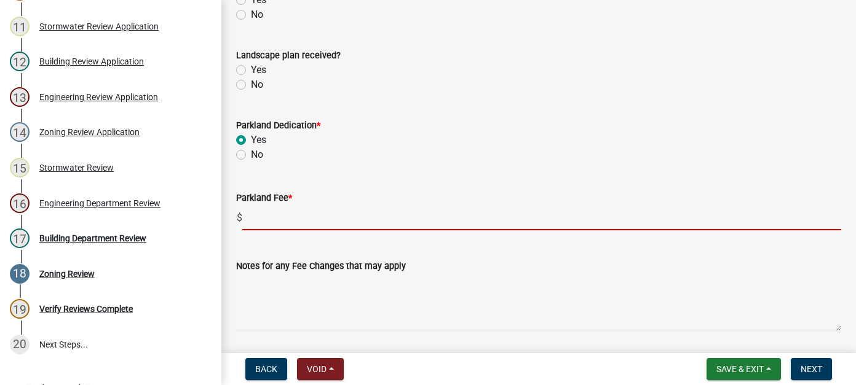
click at [256, 219] on input "text" at bounding box center [541, 217] width 599 height 25
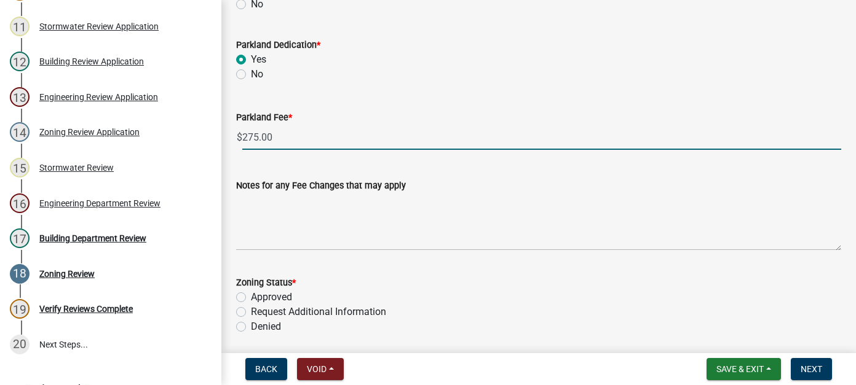
scroll to position [369, 0]
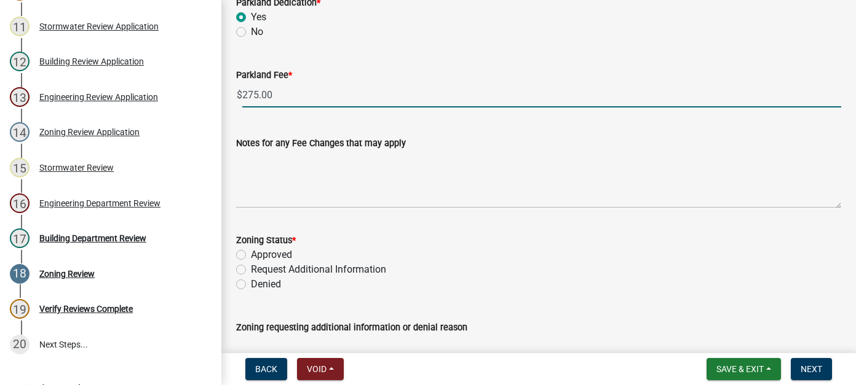
type input "275"
click at [251, 253] on label "Approved" at bounding box center [271, 255] width 41 height 15
click at [251, 253] on input "Approved" at bounding box center [255, 252] width 8 height 8
radio input "true"
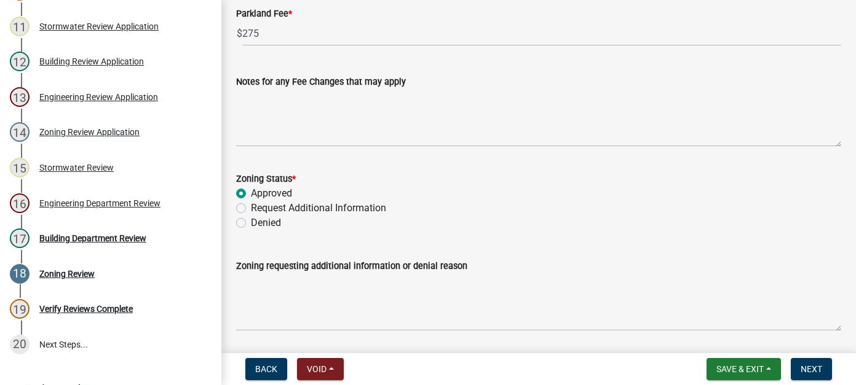
scroll to position [470, 0]
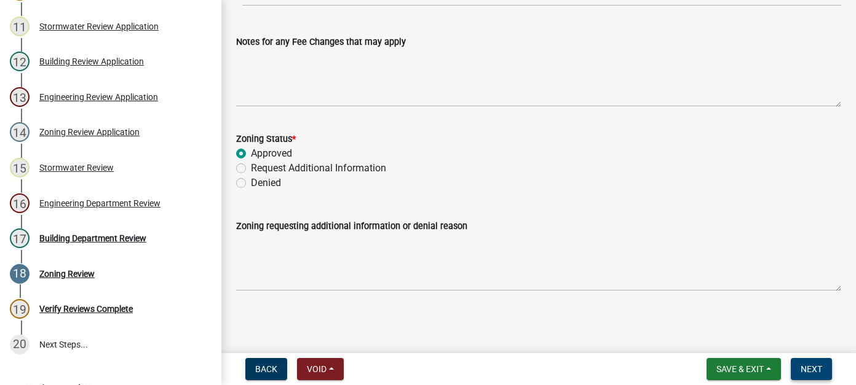
click at [818, 369] on span "Next" at bounding box center [811, 369] width 22 height 10
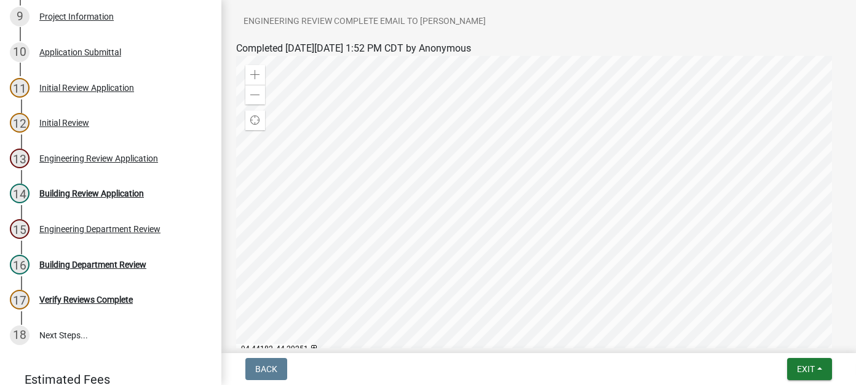
scroll to position [307, 0]
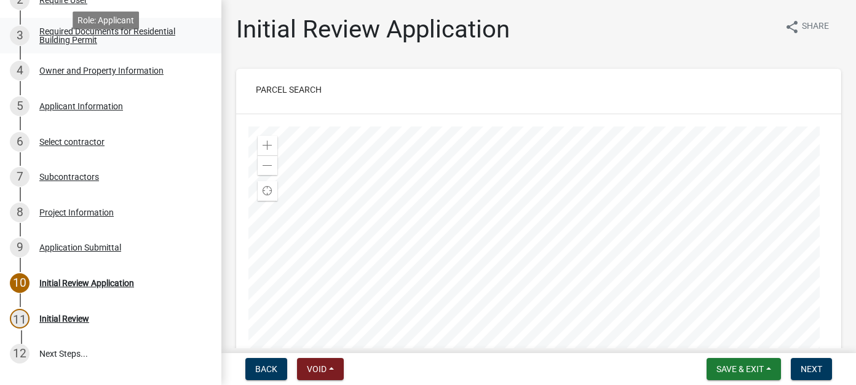
scroll to position [246, 0]
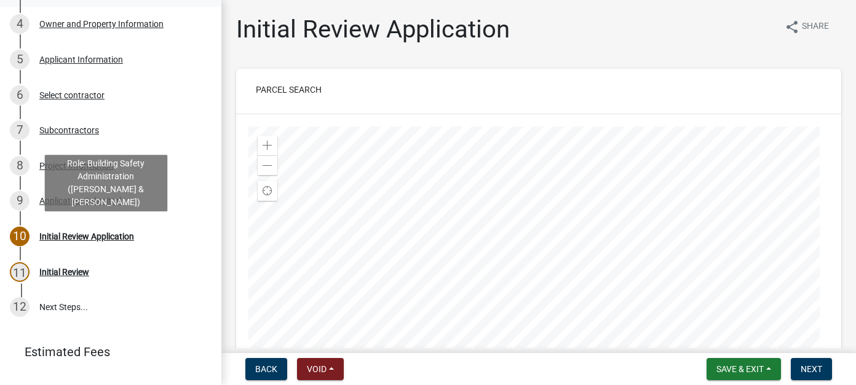
click at [119, 228] on div "10 Initial Review Application" at bounding box center [106, 237] width 192 height 20
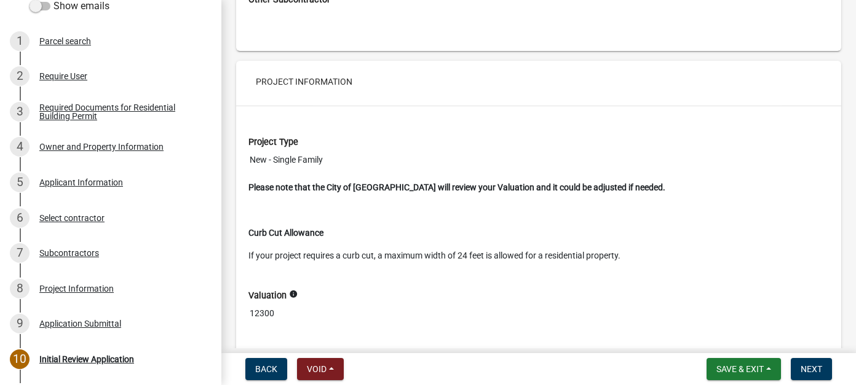
scroll to position [3134, 0]
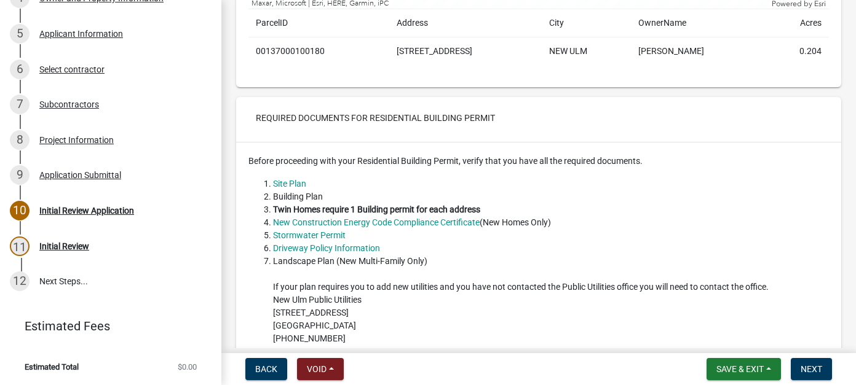
scroll to position [430, 0]
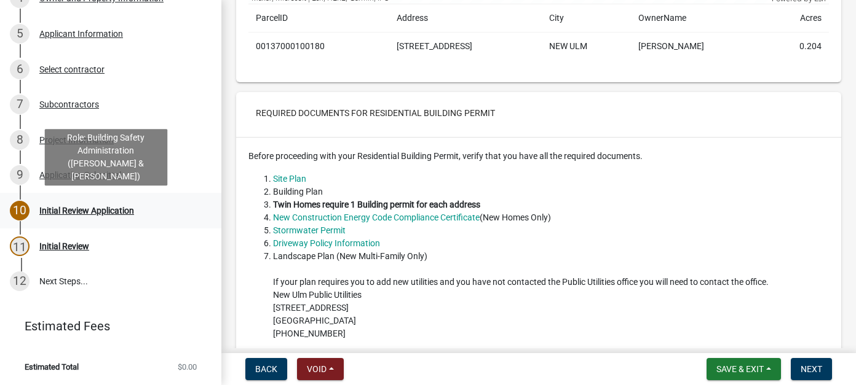
click at [109, 213] on div "Initial Review Application" at bounding box center [86, 211] width 95 height 9
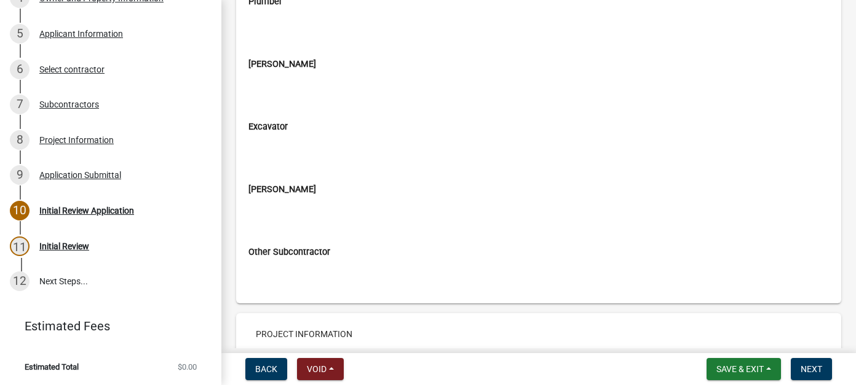
scroll to position [2889, 0]
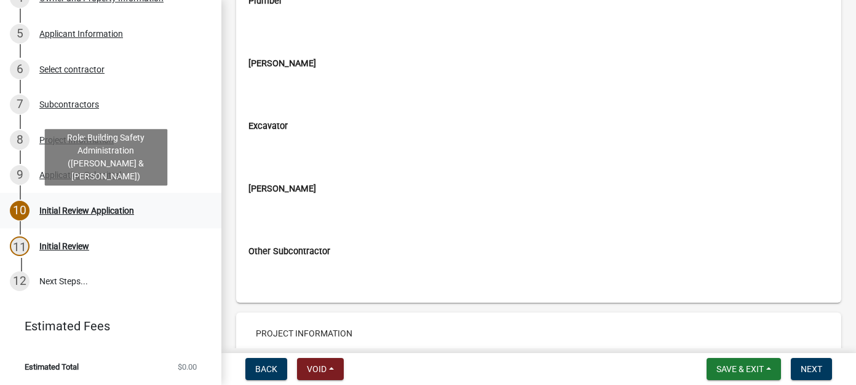
click at [95, 207] on div "Initial Review Application" at bounding box center [86, 211] width 95 height 9
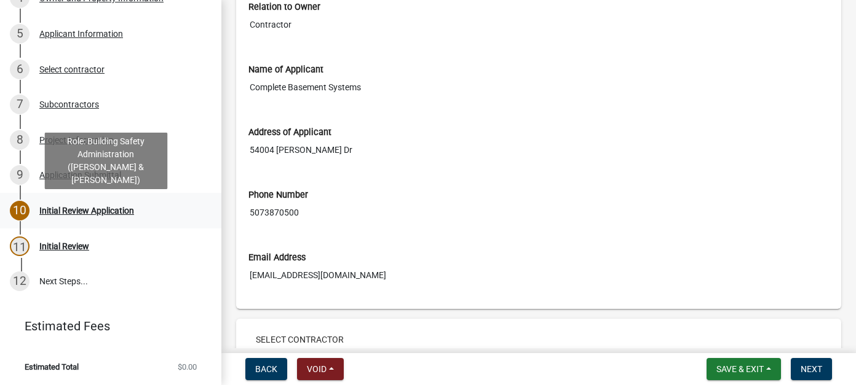
scroll to position [0, 0]
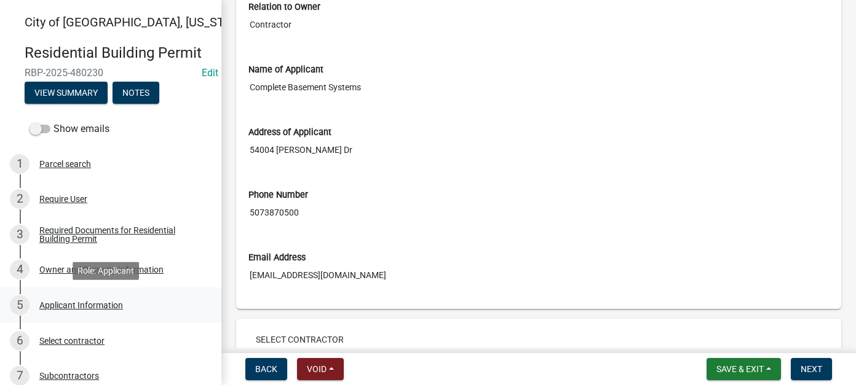
click at [110, 313] on div "5 Applicant Information" at bounding box center [106, 306] width 192 height 20
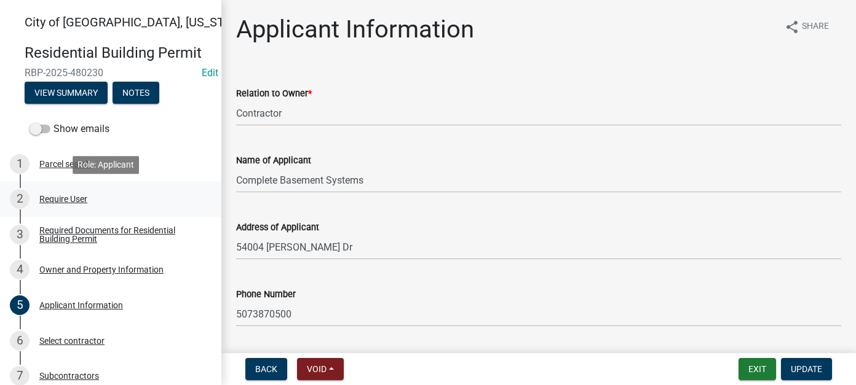
click at [75, 203] on div "Require User" at bounding box center [63, 199] width 48 height 9
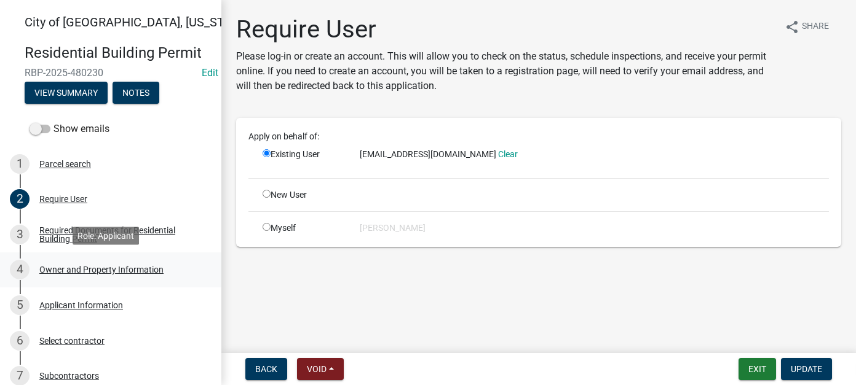
click at [82, 267] on div "Owner and Property Information" at bounding box center [101, 270] width 124 height 9
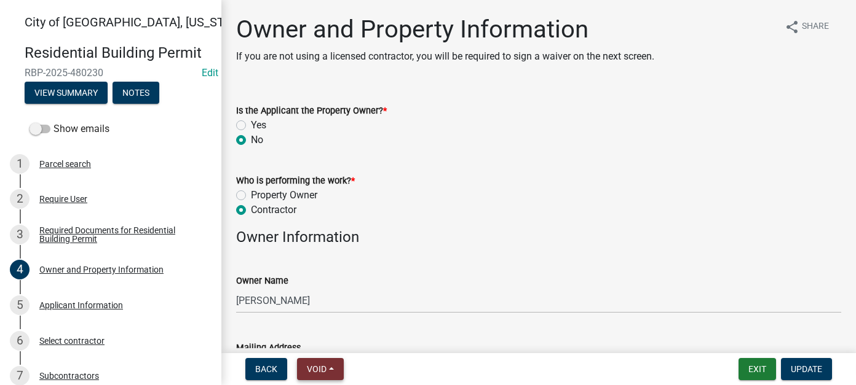
click at [334, 362] on button "Void" at bounding box center [320, 369] width 47 height 22
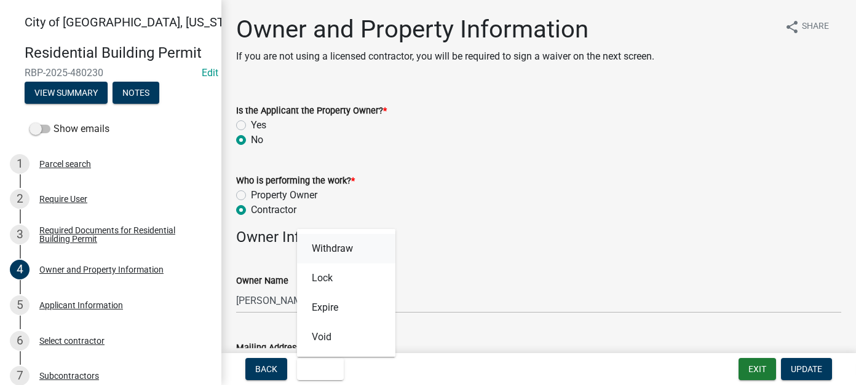
click at [330, 251] on button "Withdraw" at bounding box center [346, 249] width 98 height 30
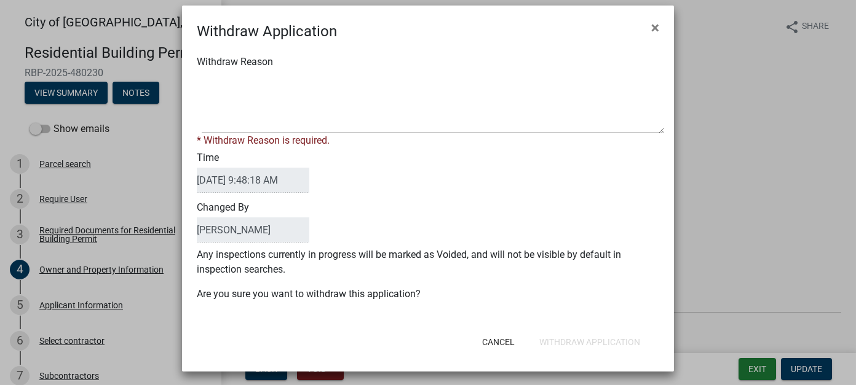
scroll to position [15, 0]
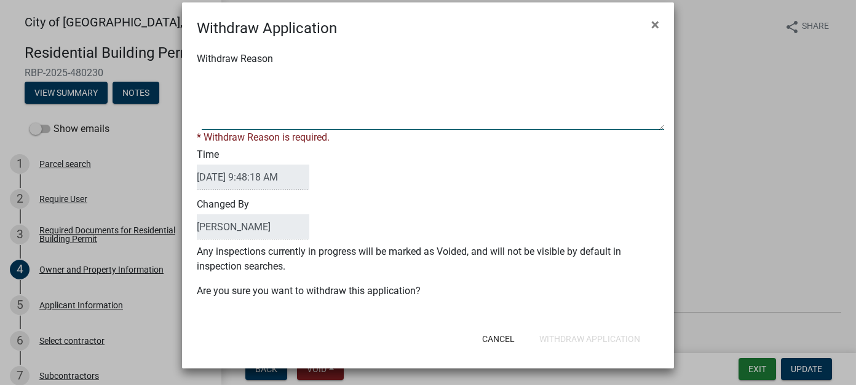
click at [235, 77] on textarea "Withdraw Reason" at bounding box center [433, 99] width 462 height 61
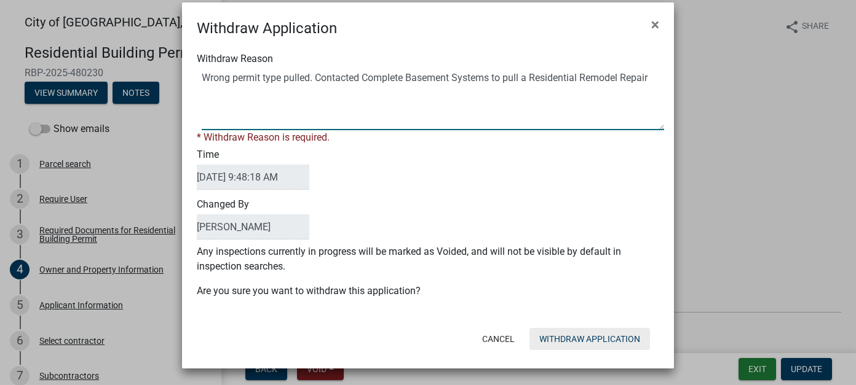
type textarea "Wrong permit type pulled. Contacted Complete Basement Systems to pull a Residen…"
click at [592, 333] on button "Withdraw Application" at bounding box center [589, 339] width 120 height 22
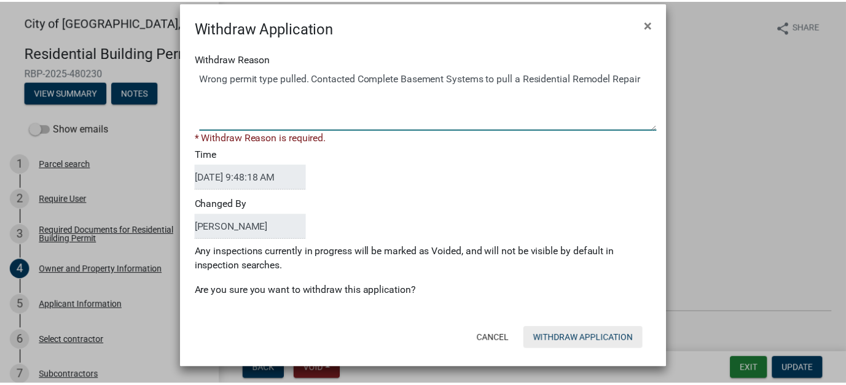
scroll to position [0, 0]
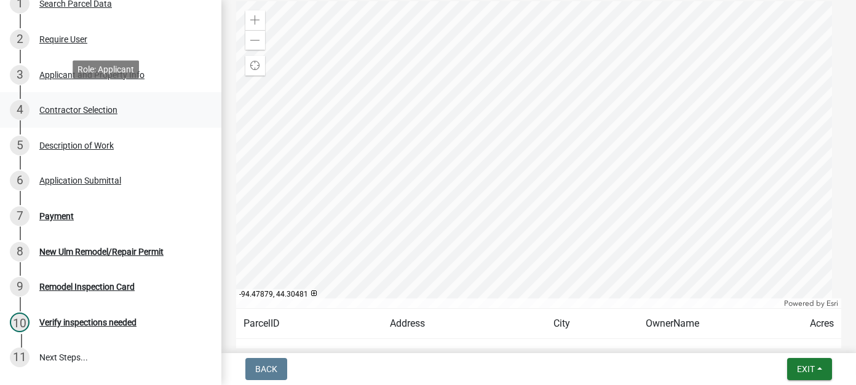
scroll to position [184, 0]
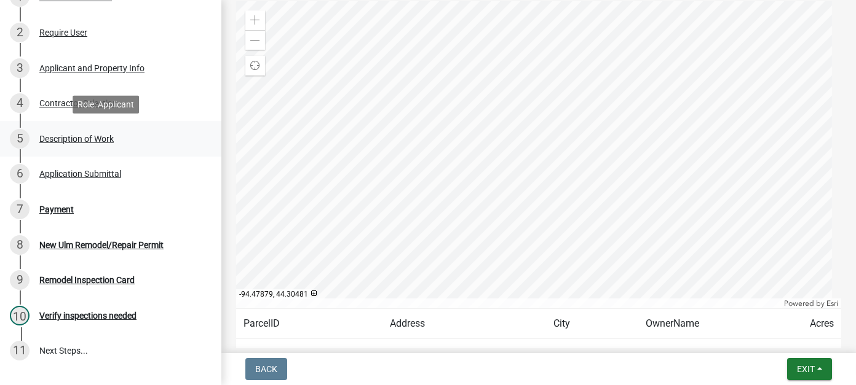
click at [102, 140] on div "Description of Work" at bounding box center [76, 139] width 74 height 9
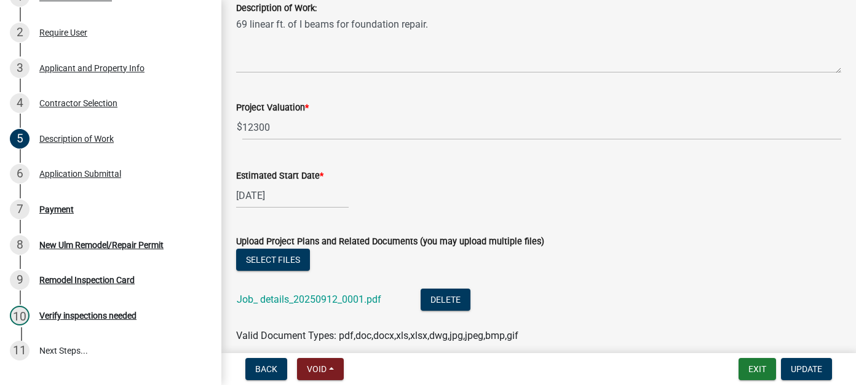
scroll to position [369, 0]
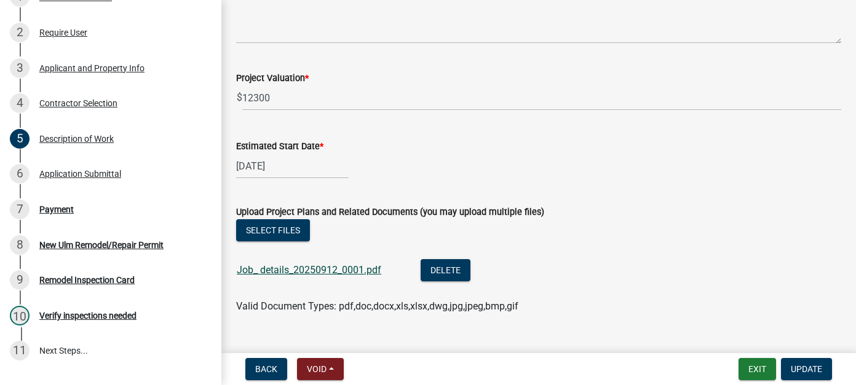
click at [327, 272] on link "Job_ details_20250912_0001.pdf" at bounding box center [309, 270] width 144 height 12
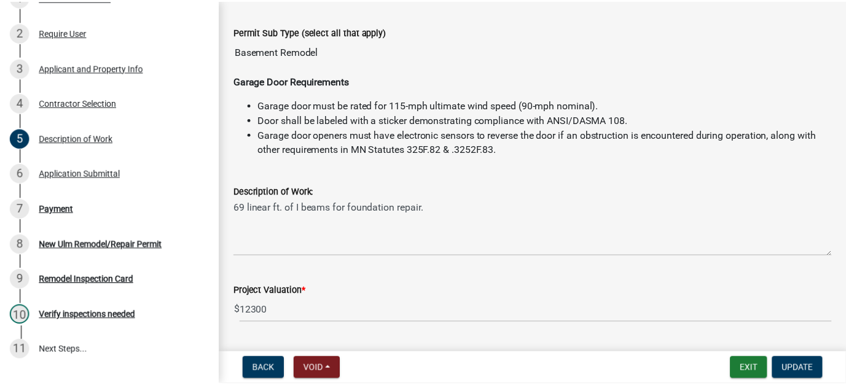
scroll to position [0, 0]
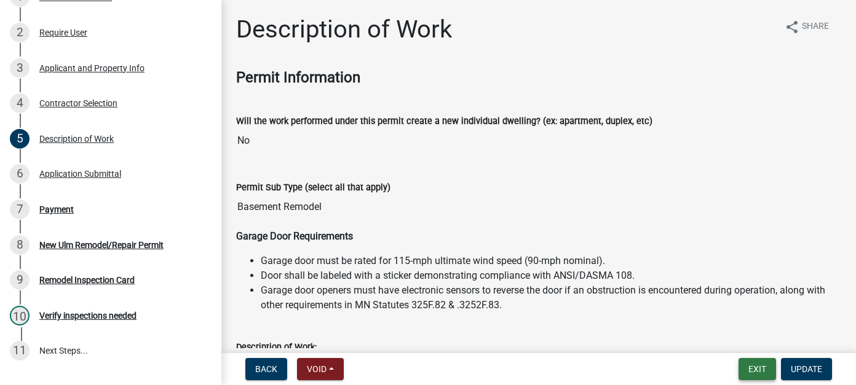
click at [765, 370] on button "Exit" at bounding box center [756, 369] width 37 height 22
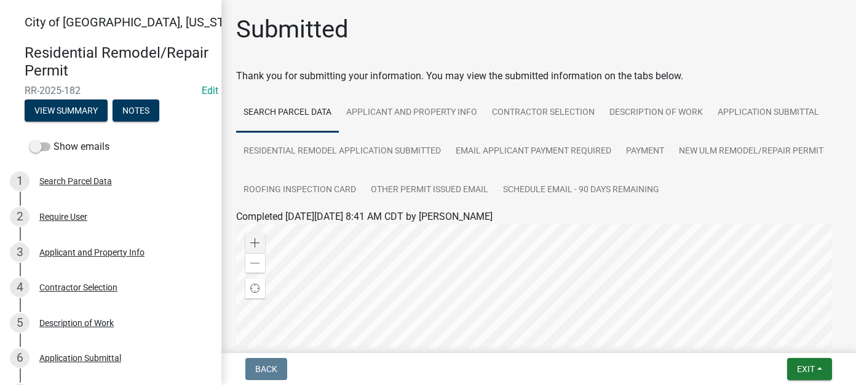
scroll to position [307, 0]
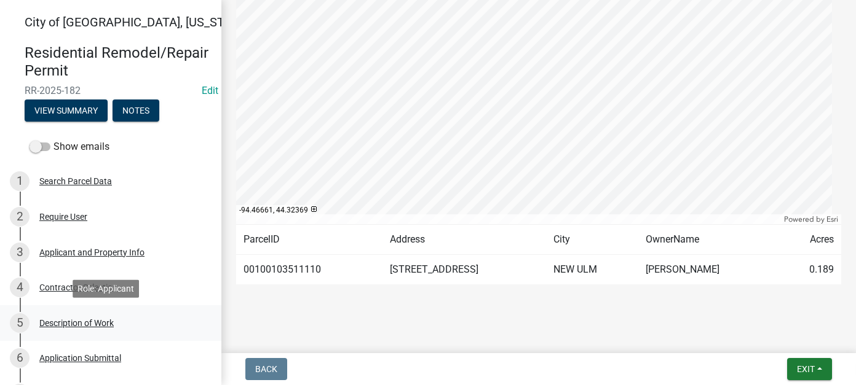
click at [89, 329] on div "5 Description of Work" at bounding box center [106, 323] width 192 height 20
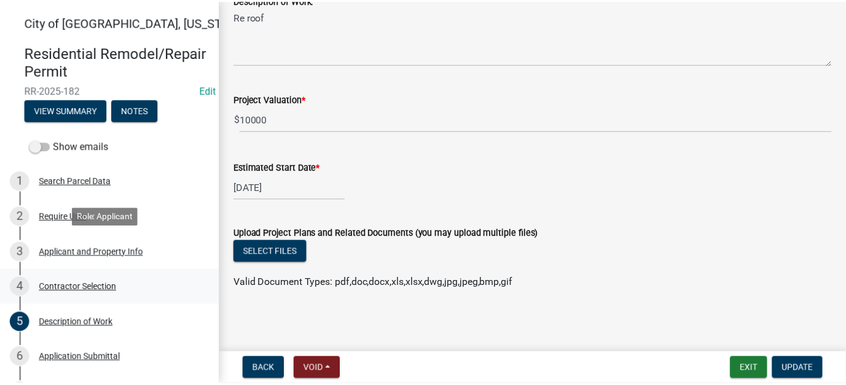
scroll to position [184, 0]
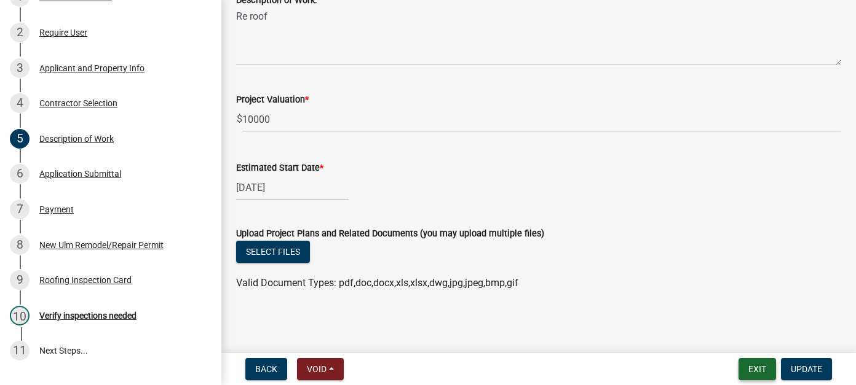
click at [754, 363] on button "Exit" at bounding box center [756, 369] width 37 height 22
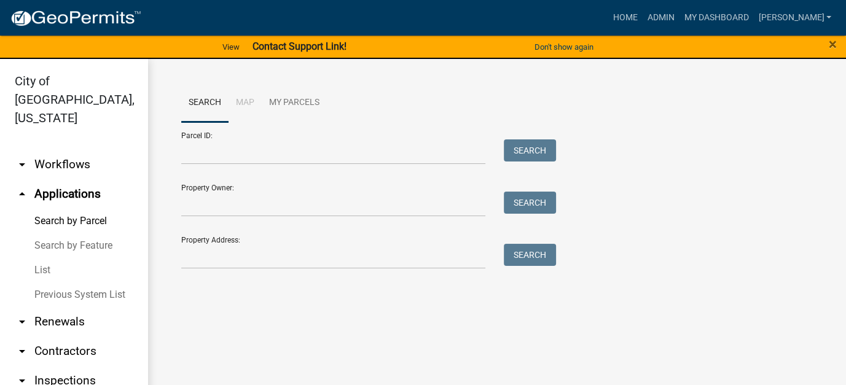
click at [44, 258] on link "List" at bounding box center [74, 270] width 148 height 25
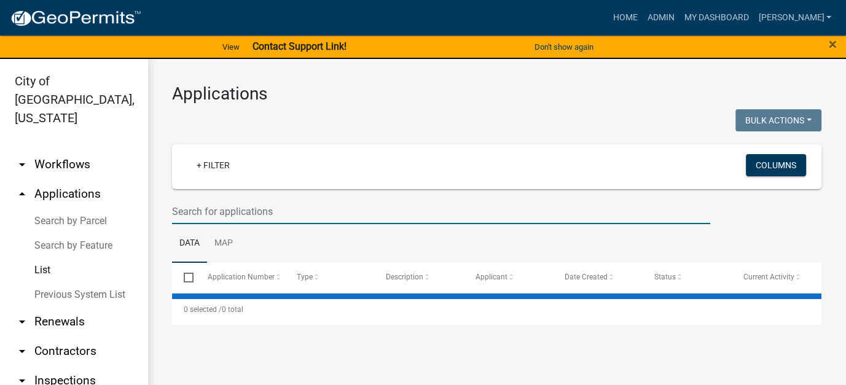
click at [188, 216] on input "text" at bounding box center [441, 211] width 538 height 25
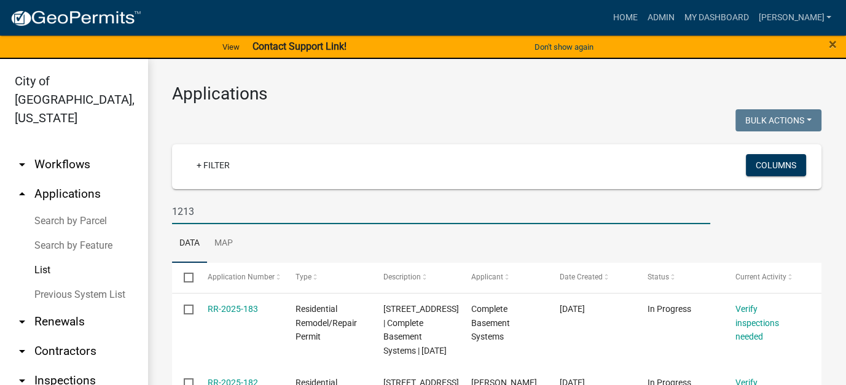
type input "1213"
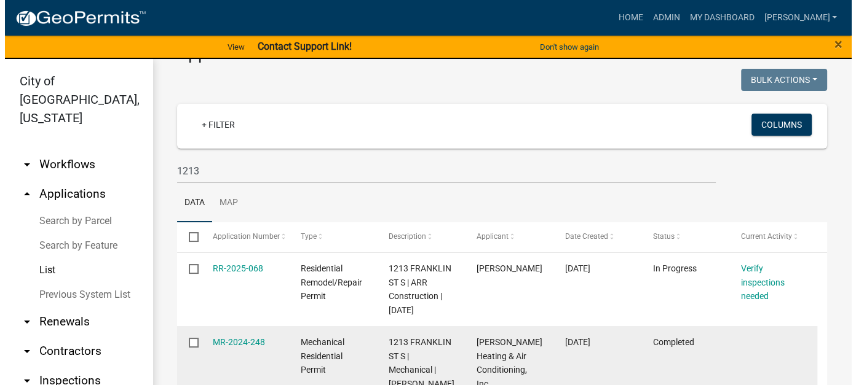
scroll to position [61, 0]
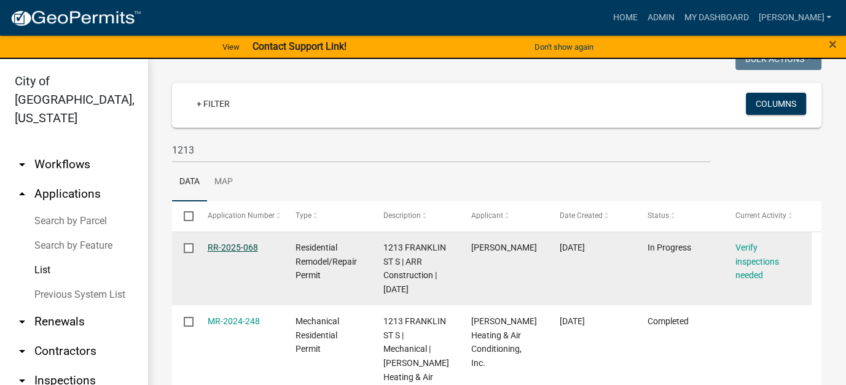
click at [226, 248] on link "RR-2025-068" at bounding box center [233, 248] width 50 height 10
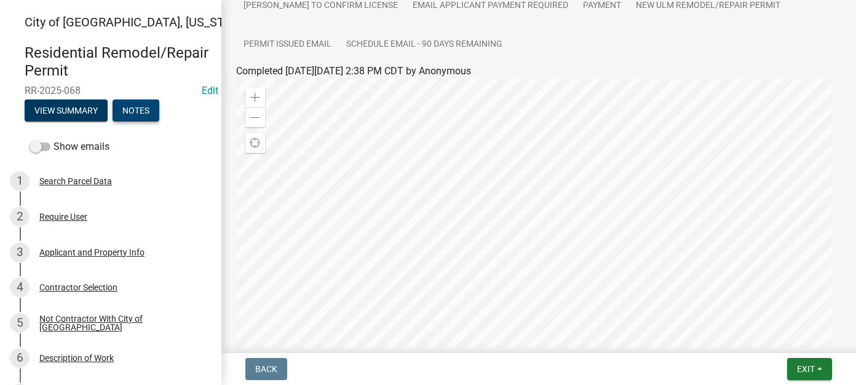
click at [134, 106] on button "Notes" at bounding box center [135, 111] width 47 height 22
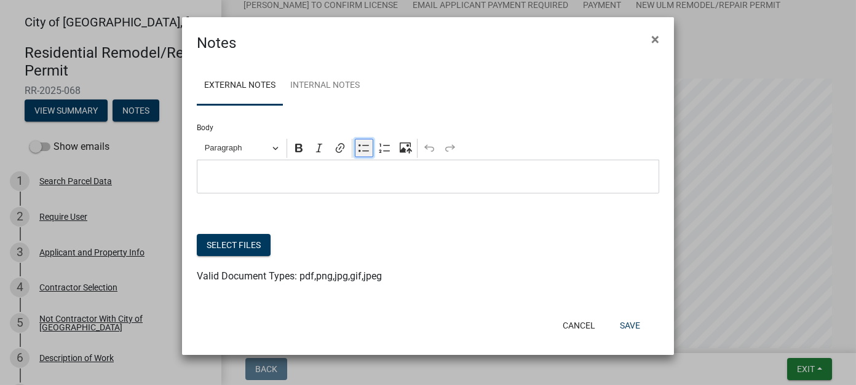
click at [356, 154] on button "Bulleted List" at bounding box center [364, 148] width 18 height 18
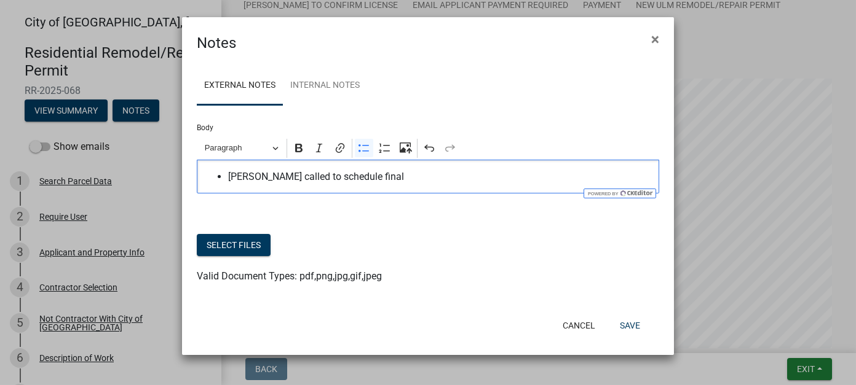
click at [227, 177] on ul "[PERSON_NAME] called to schedule final" at bounding box center [427, 177] width 449 height 15
click at [465, 178] on span "[DATE]- [PERSON_NAME] called to schedule final" at bounding box center [440, 177] width 425 height 15
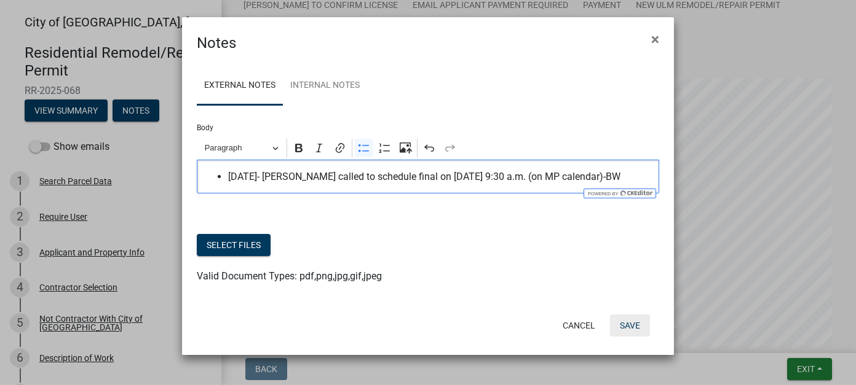
click at [628, 327] on button "Save" at bounding box center [630, 326] width 40 height 22
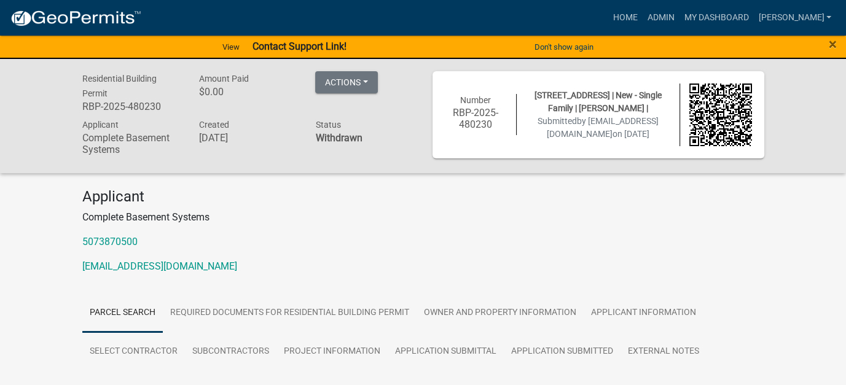
scroll to position [61, 0]
